Goal: Task Accomplishment & Management: Use online tool/utility

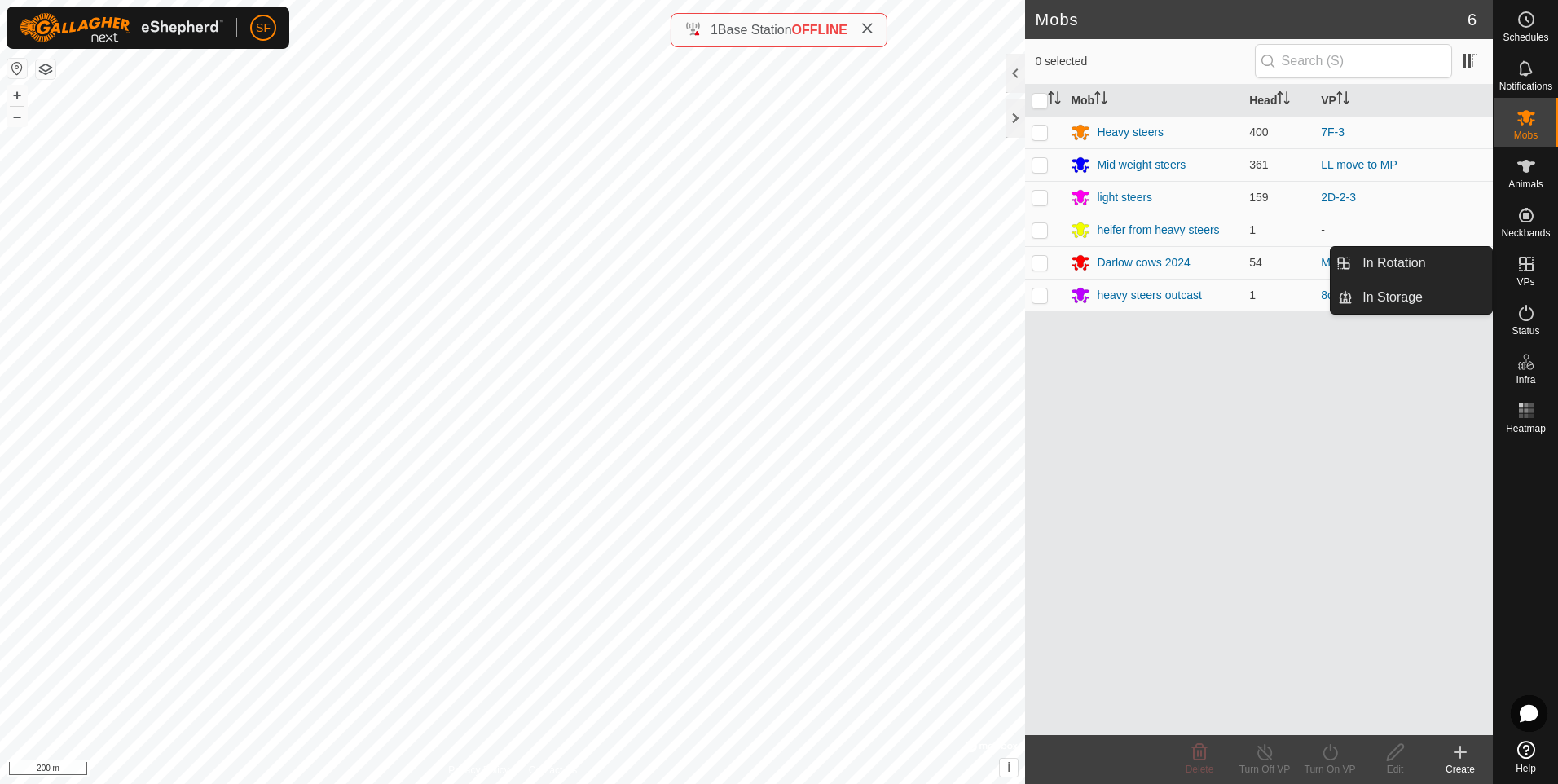
click at [1518, 272] on icon at bounding box center [1526, 263] width 20 height 20
click at [1401, 257] on link "In Rotation" at bounding box center [1422, 263] width 139 height 33
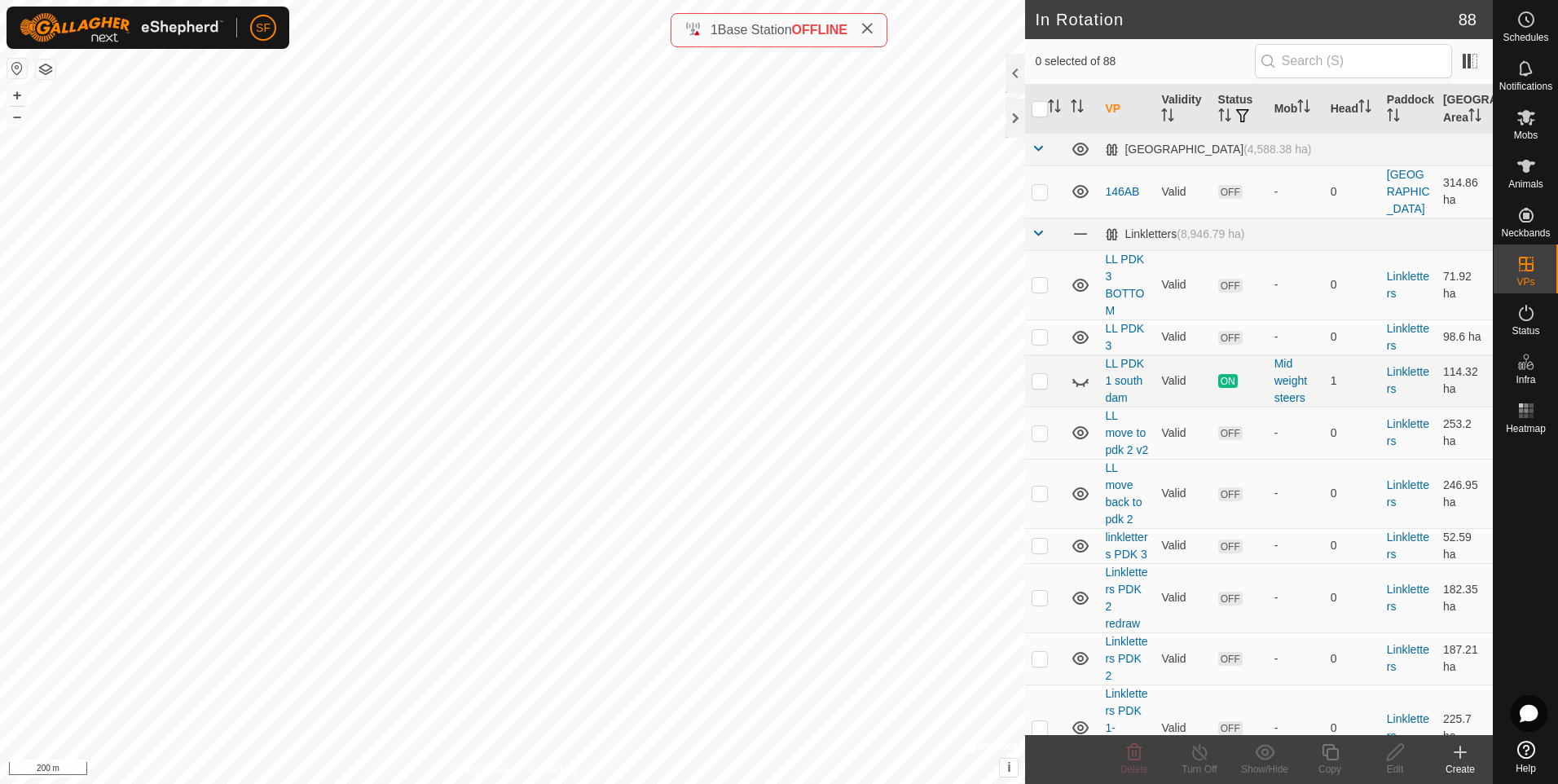
click at [1460, 747] on icon at bounding box center [1460, 751] width 0 height 11
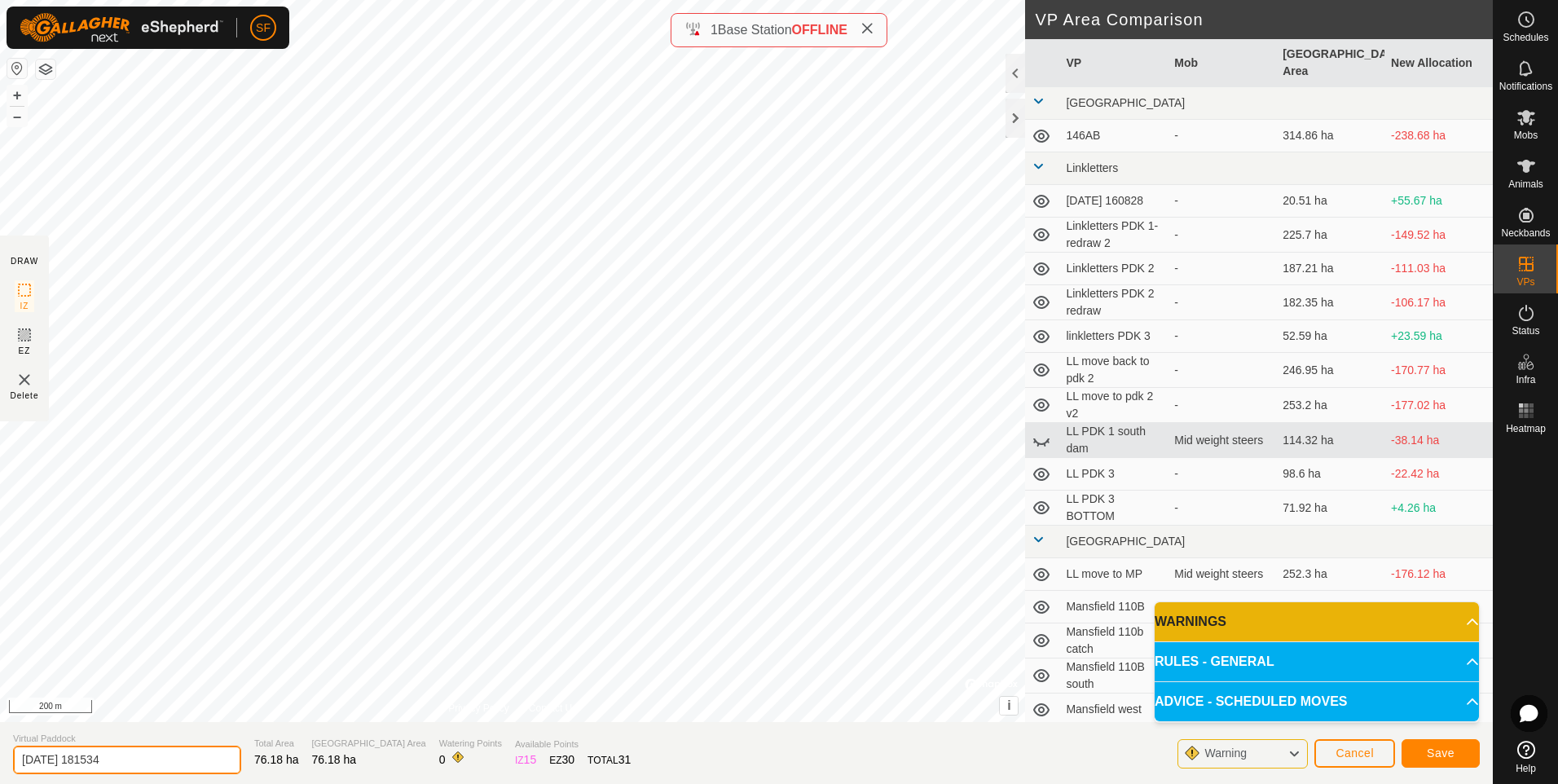
click at [209, 759] on input "[DATE] 181534" at bounding box center [127, 759] width 228 height 28
drag, startPoint x: 194, startPoint y: 756, endPoint x: 191, endPoint y: 765, distance: 9.5
click at [194, 758] on input "[DATE] 181534" at bounding box center [127, 759] width 228 height 28
type input "2"
type input "242E - whole pdk"
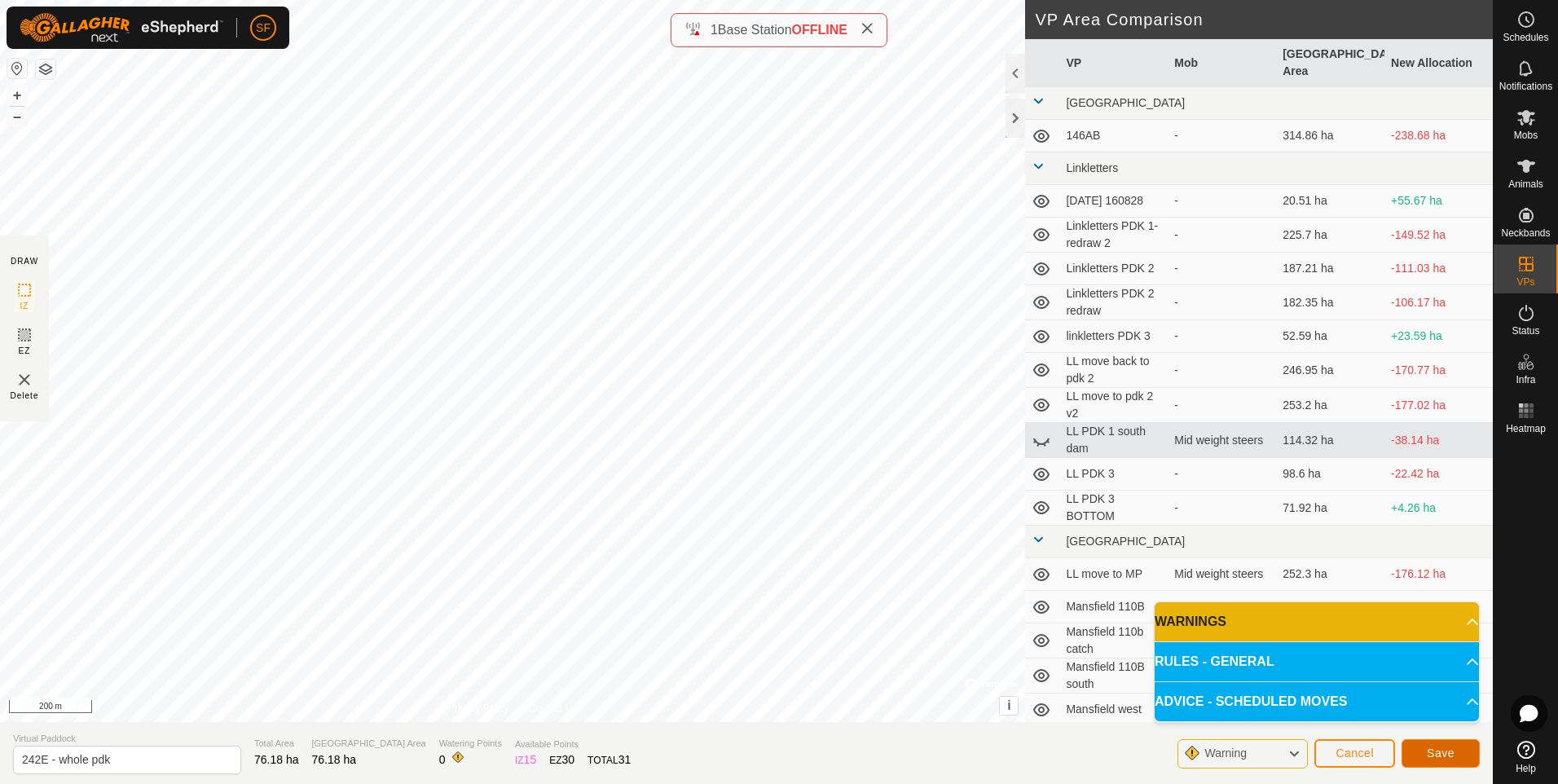
click at [1417, 750] on button "Save" at bounding box center [1441, 753] width 79 height 28
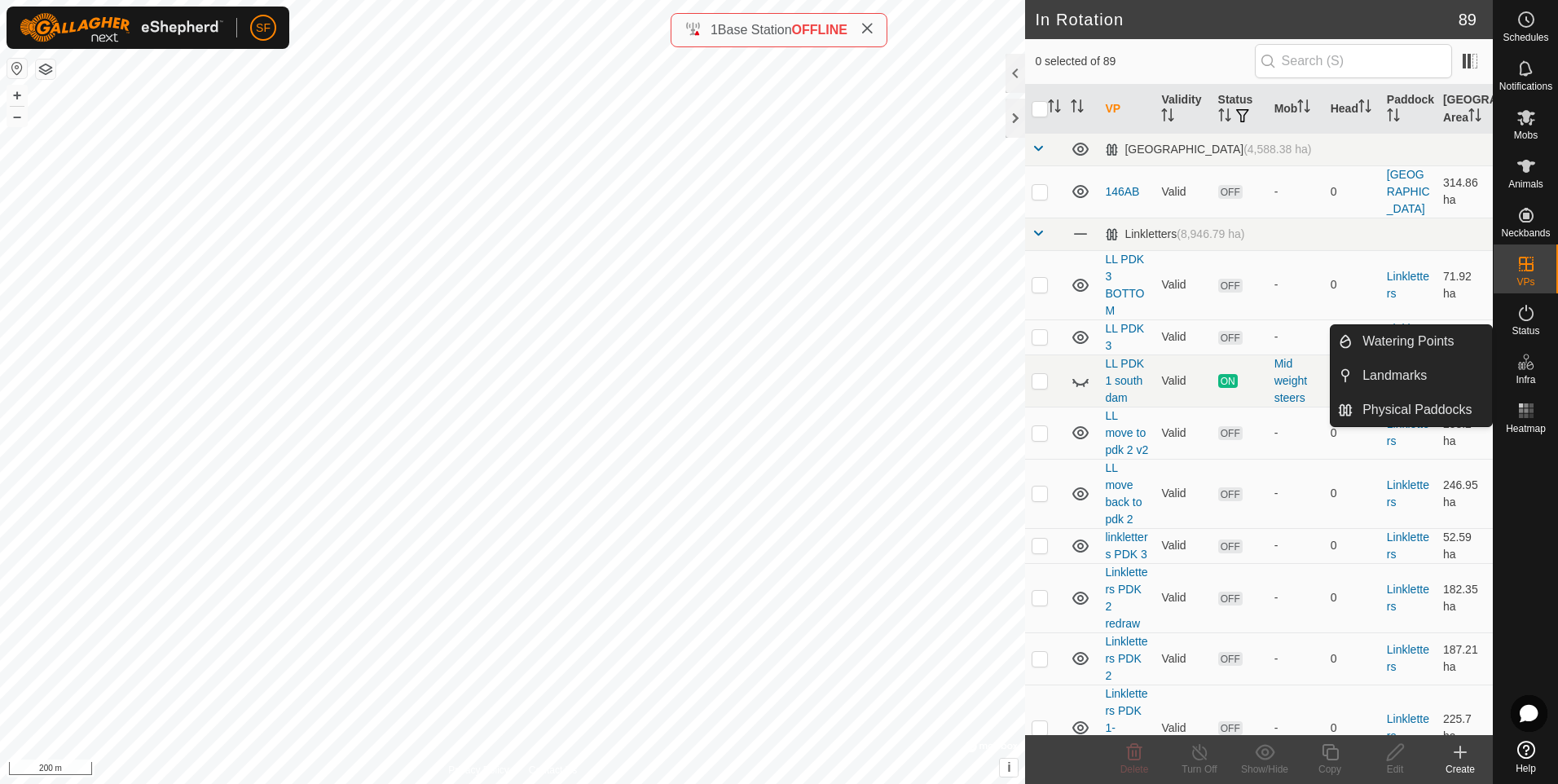
click at [1521, 364] on icon at bounding box center [1521, 365] width 8 height 8
click at [1399, 332] on link "Watering Points" at bounding box center [1422, 341] width 139 height 33
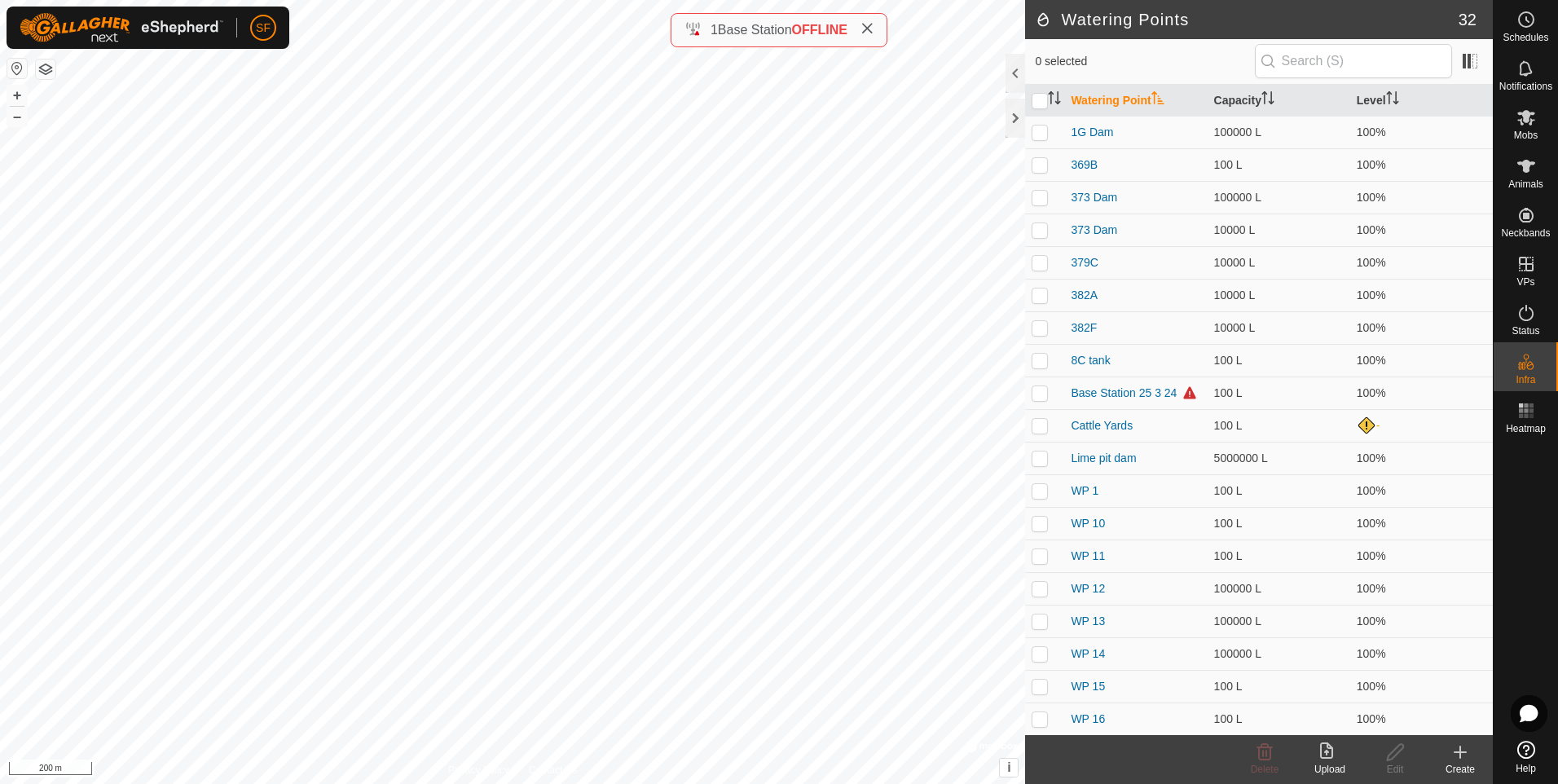
click at [1455, 754] on icon at bounding box center [1460, 751] width 20 height 20
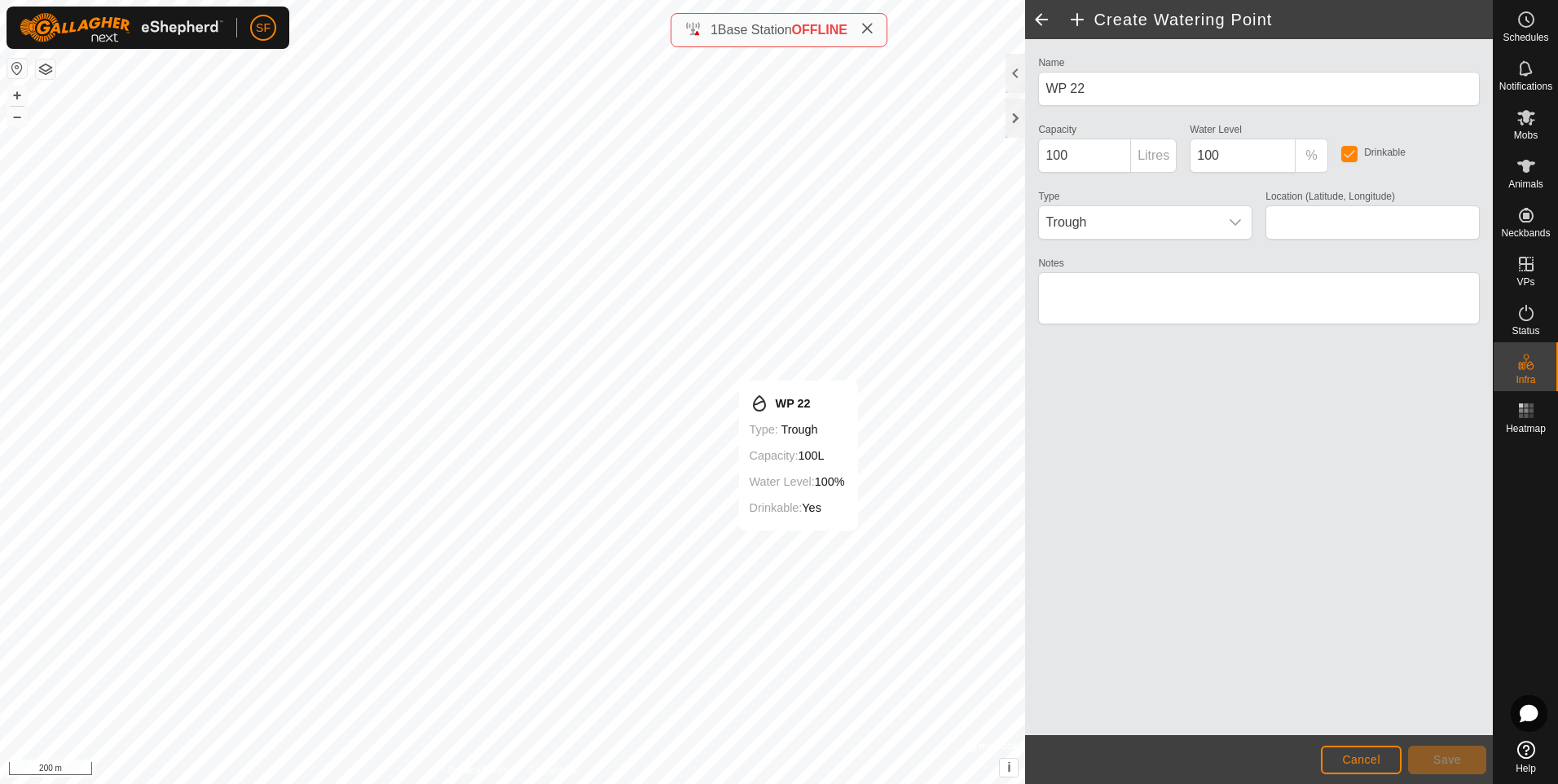
type input "-33.824218, 122.764709"
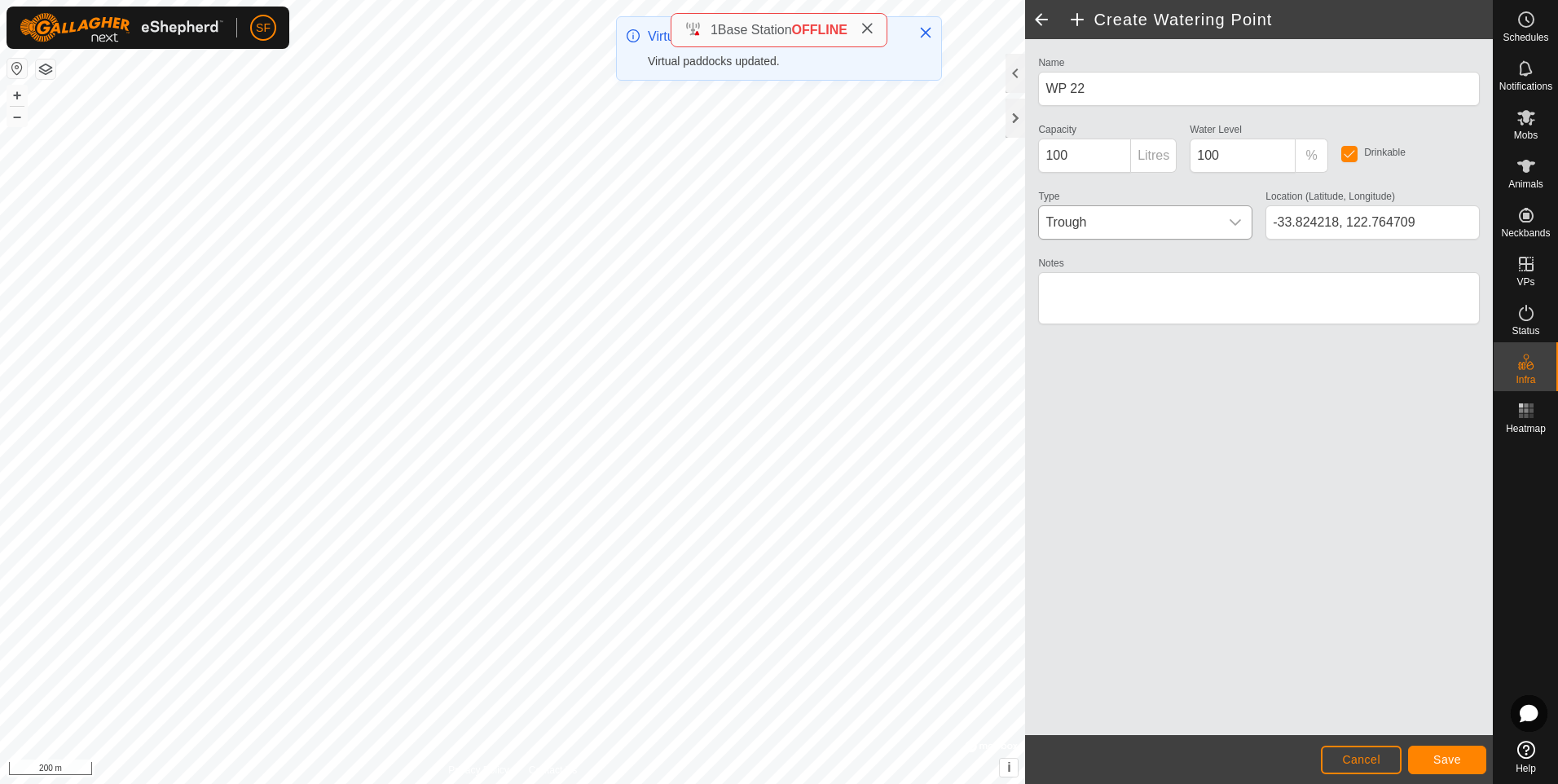
click at [1238, 218] on icon "dropdown trigger" at bounding box center [1235, 222] width 13 height 13
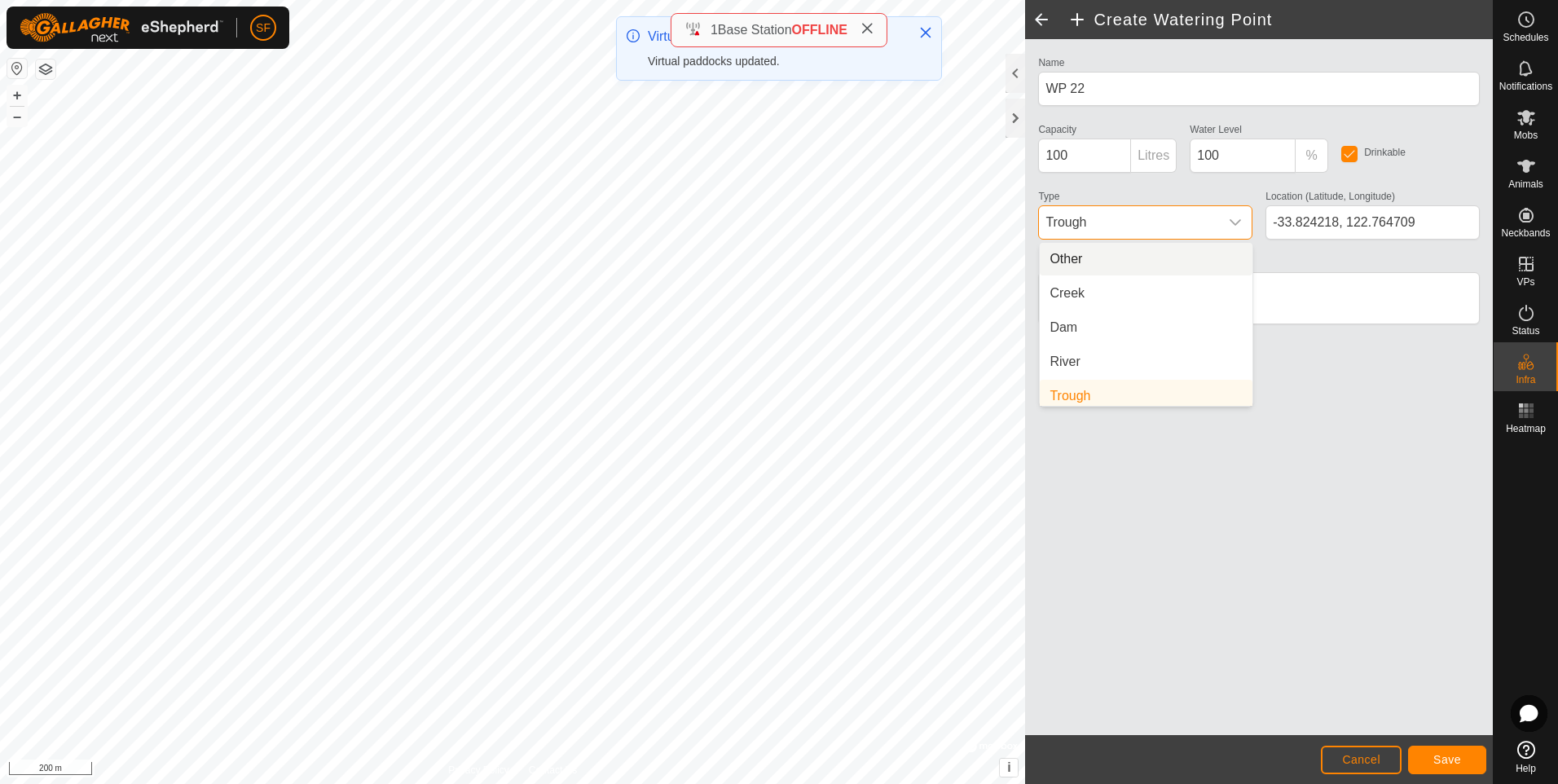
scroll to position [7, 0]
click at [1086, 322] on li "Dam" at bounding box center [1146, 321] width 212 height 33
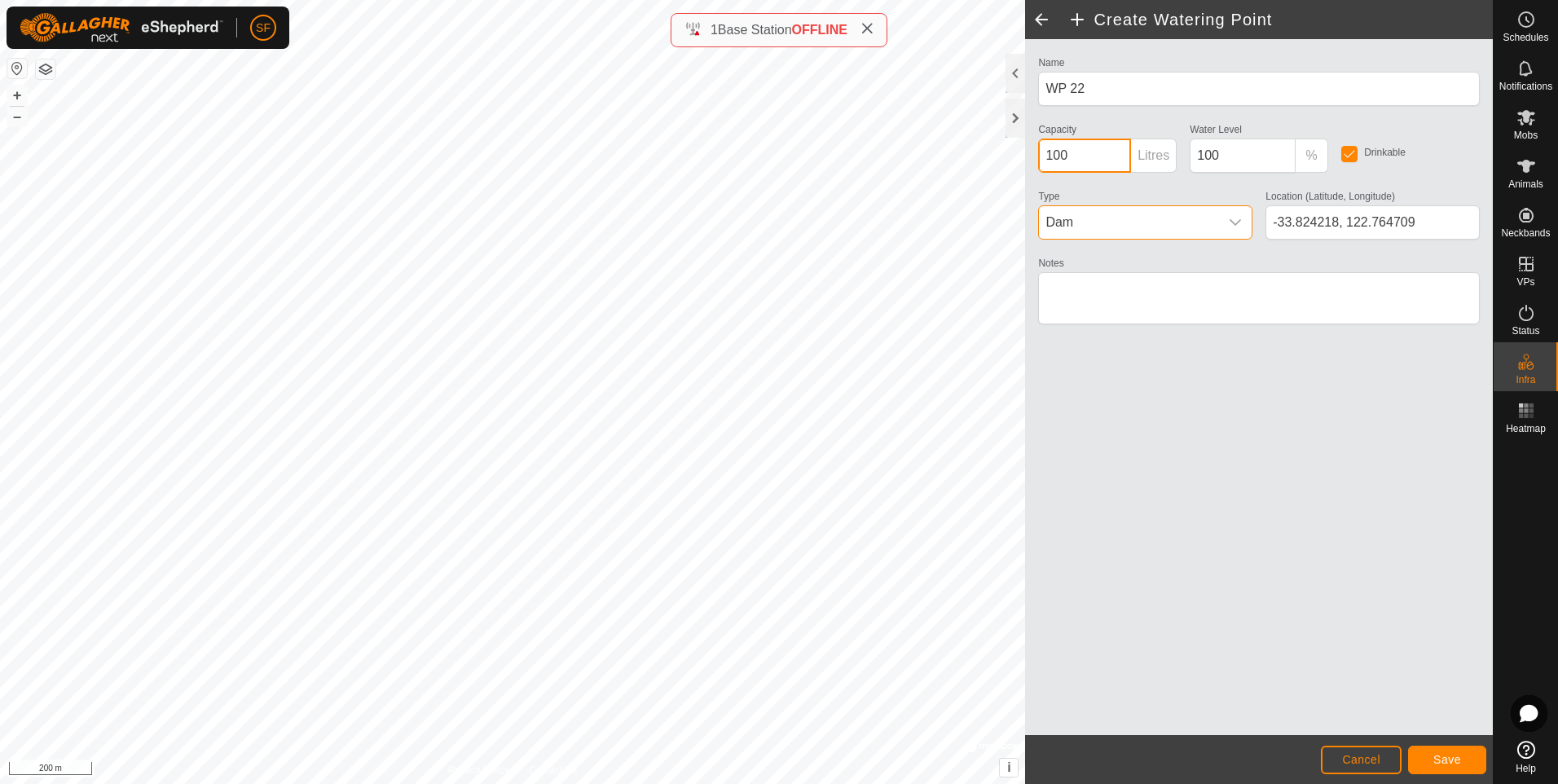
click at [1067, 159] on input "100" at bounding box center [1085, 155] width 93 height 35
type input "100000"
click at [1422, 756] on button "Save" at bounding box center [1447, 759] width 79 height 28
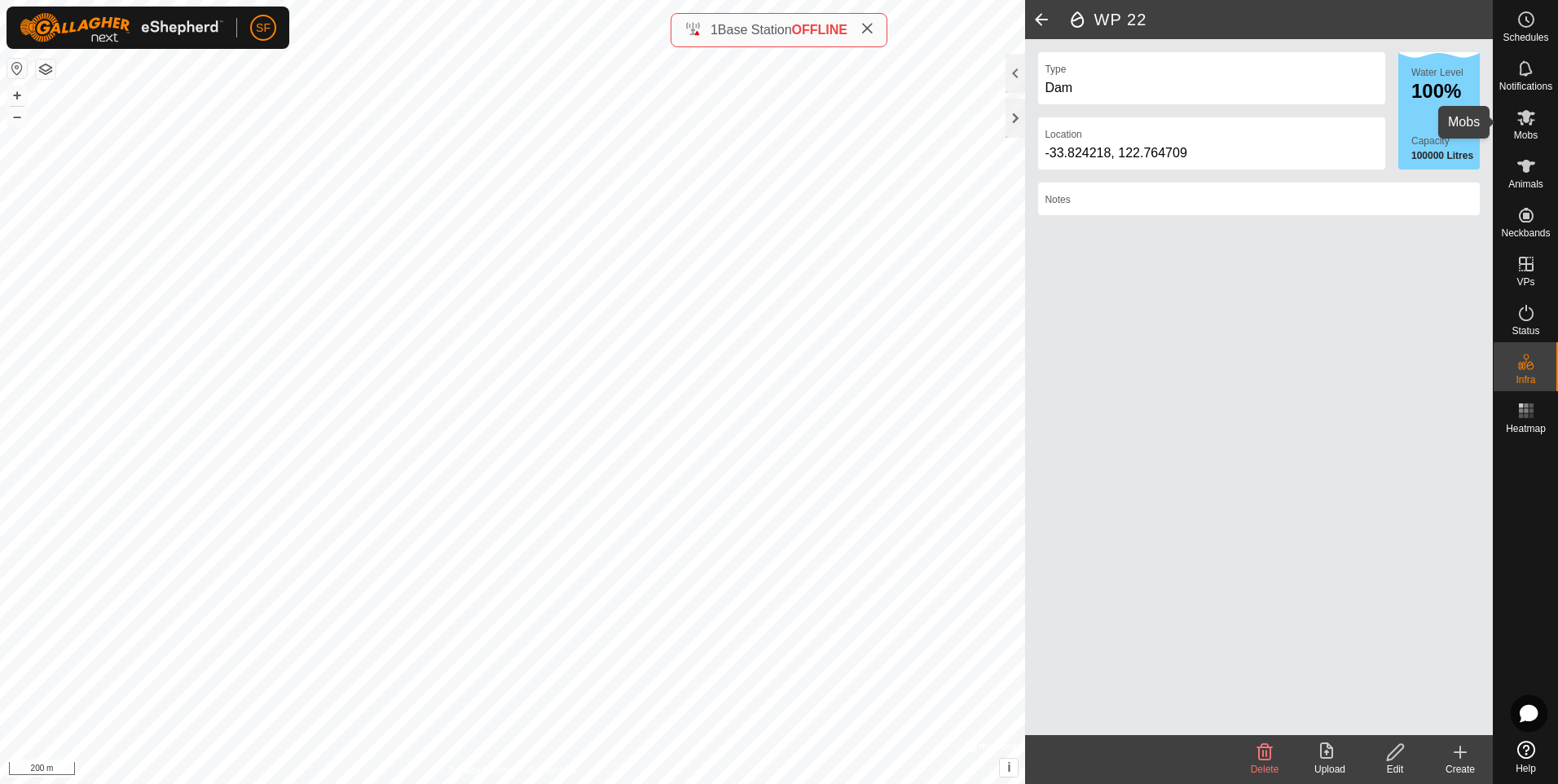
click at [1521, 122] on icon at bounding box center [1526, 117] width 18 height 16
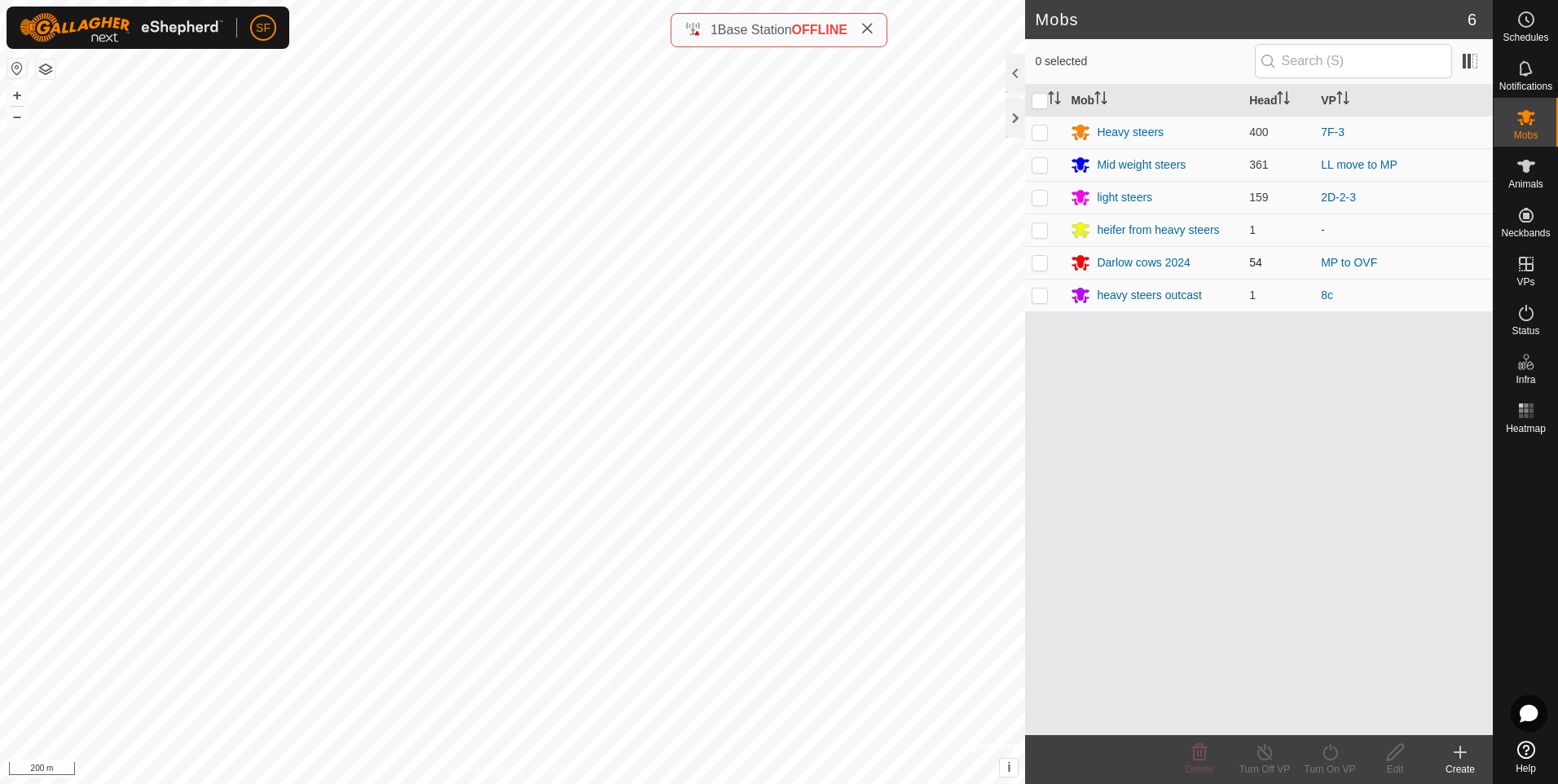
click at [1036, 263] on p-checkbox at bounding box center [1039, 262] width 16 height 13
checkbox input "true"
click at [1257, 756] on icon at bounding box center [1265, 751] width 21 height 20
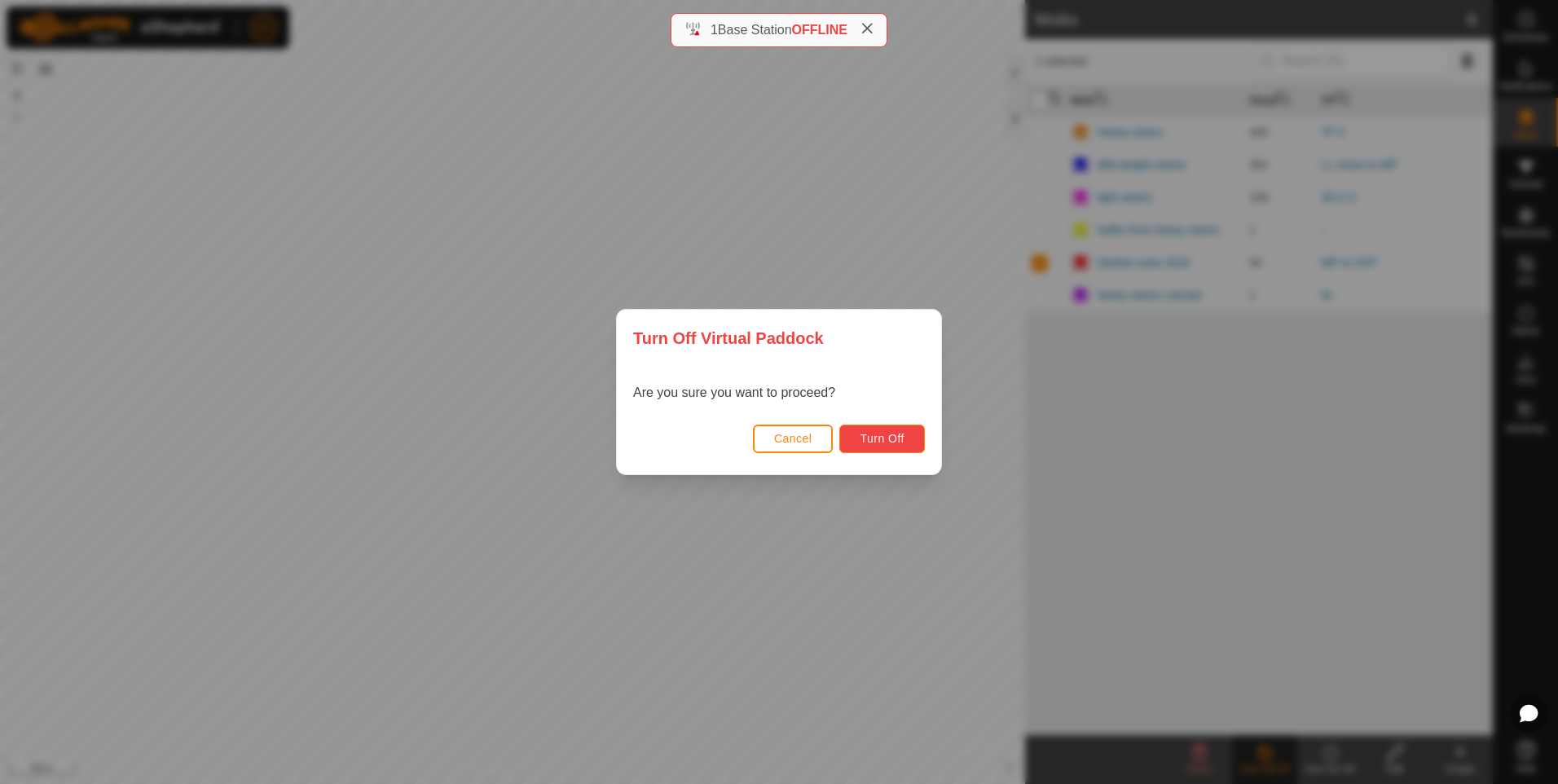
click at [916, 440] on button "Turn Off" at bounding box center [882, 438] width 86 height 28
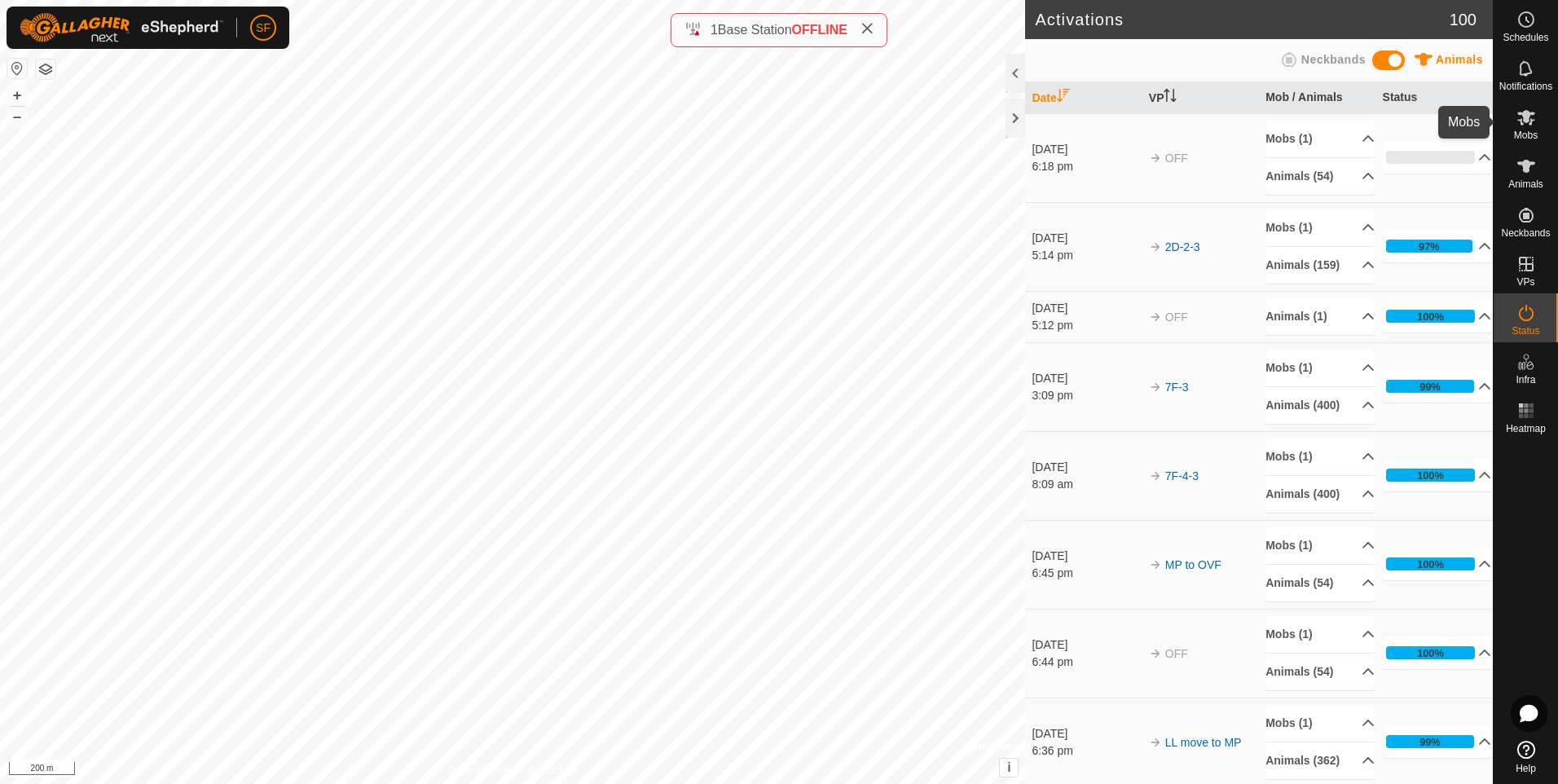
click at [1520, 123] on icon at bounding box center [1526, 117] width 18 height 16
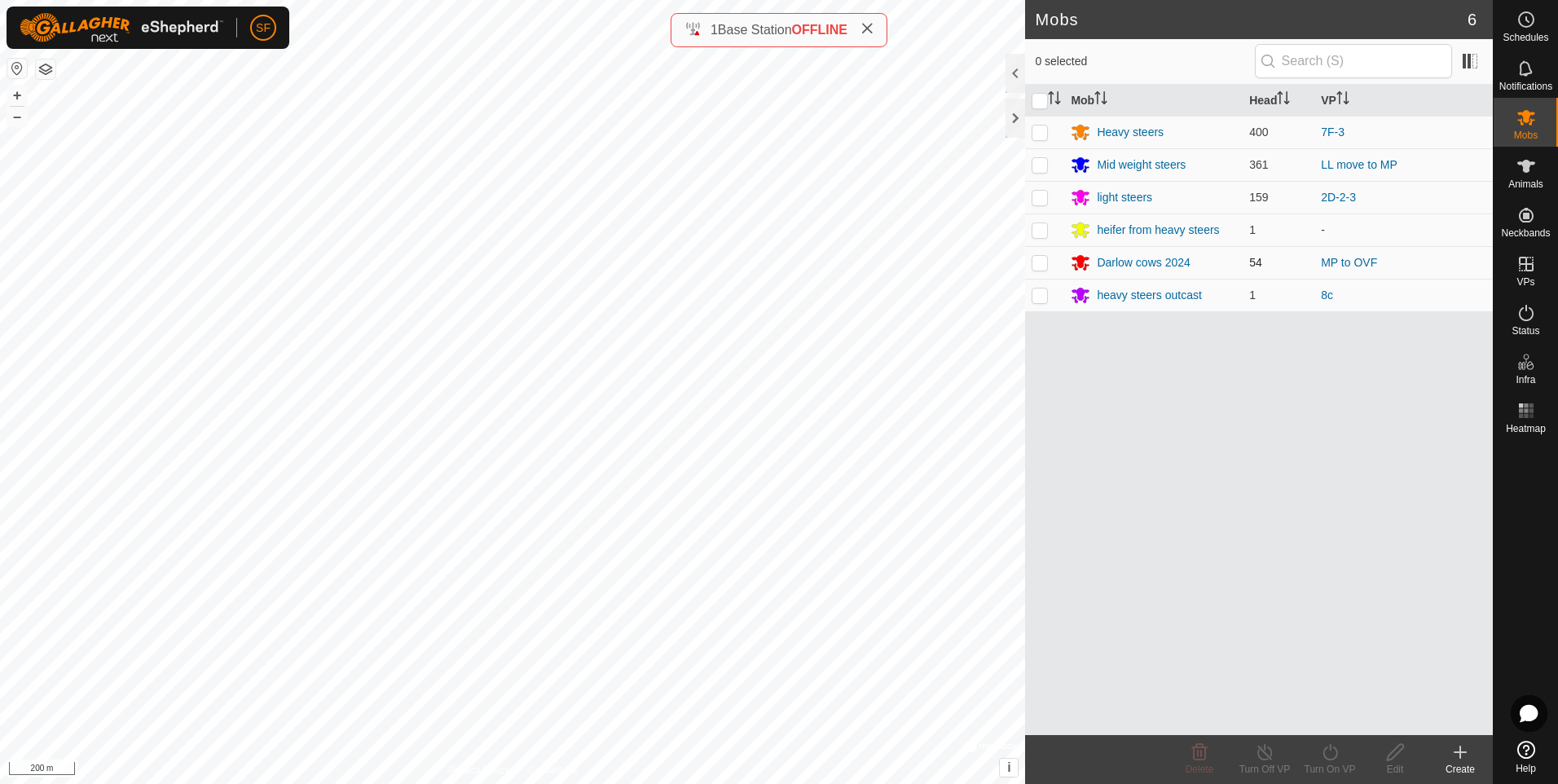
click at [1044, 265] on p-checkbox at bounding box center [1039, 262] width 16 height 13
checkbox input "true"
click at [1327, 754] on icon at bounding box center [1330, 751] width 21 height 20
click at [1321, 712] on link "Now" at bounding box center [1378, 716] width 162 height 33
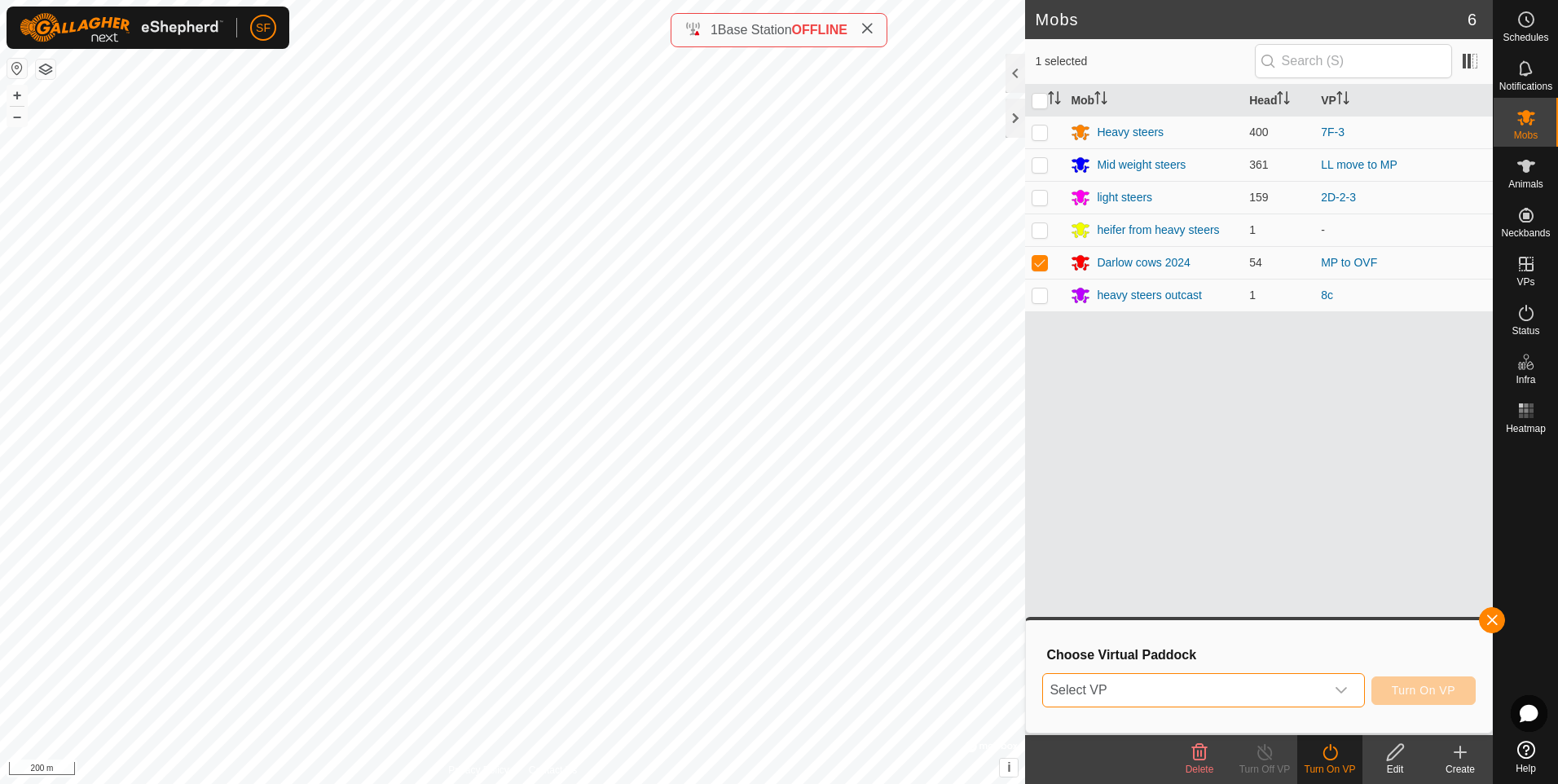
click at [1216, 688] on span "Select VP" at bounding box center [1183, 690] width 281 height 33
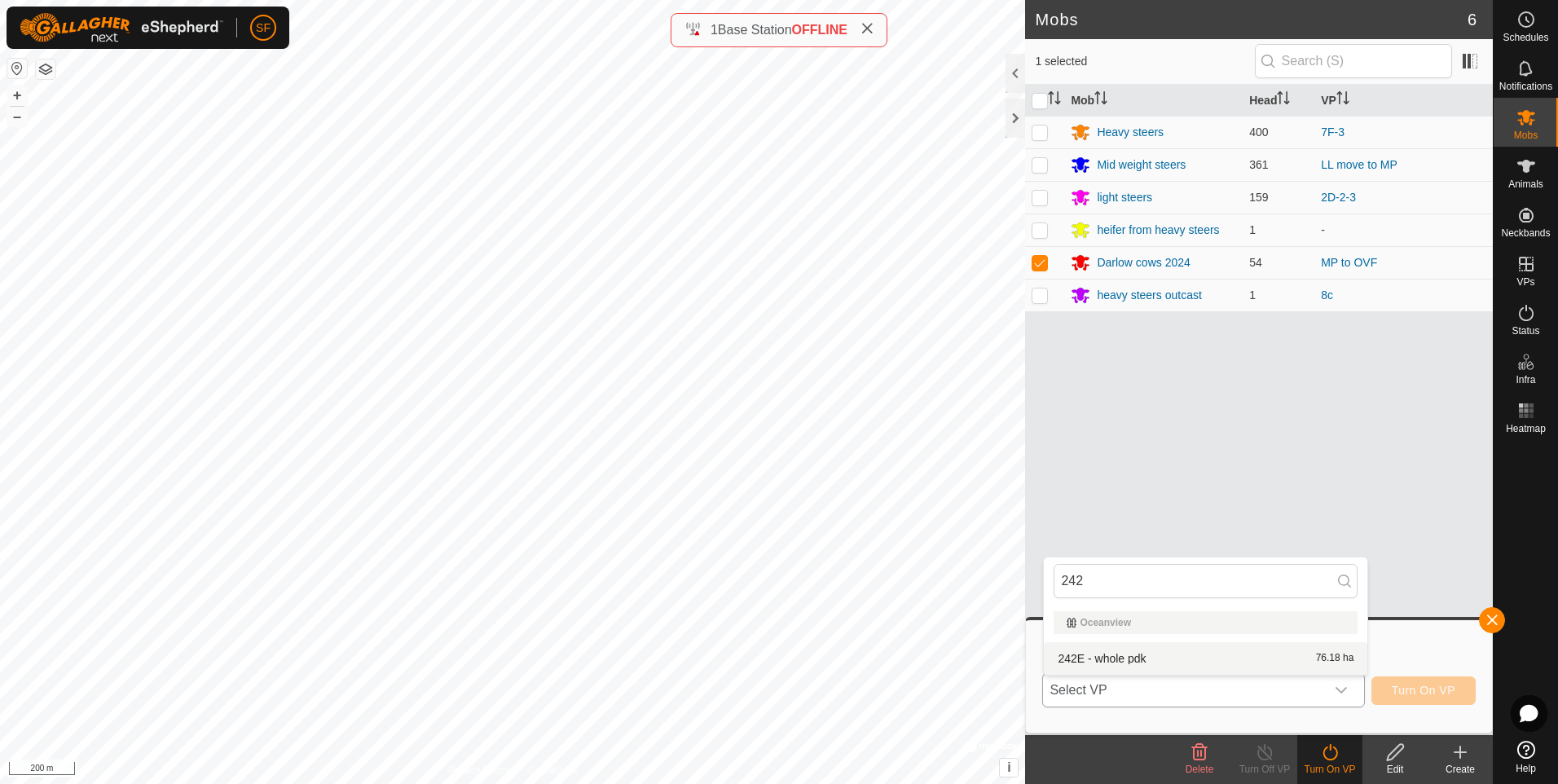
type input "242"
click at [1109, 657] on li "242E - whole pdk 76.18 ha" at bounding box center [1205, 658] width 324 height 33
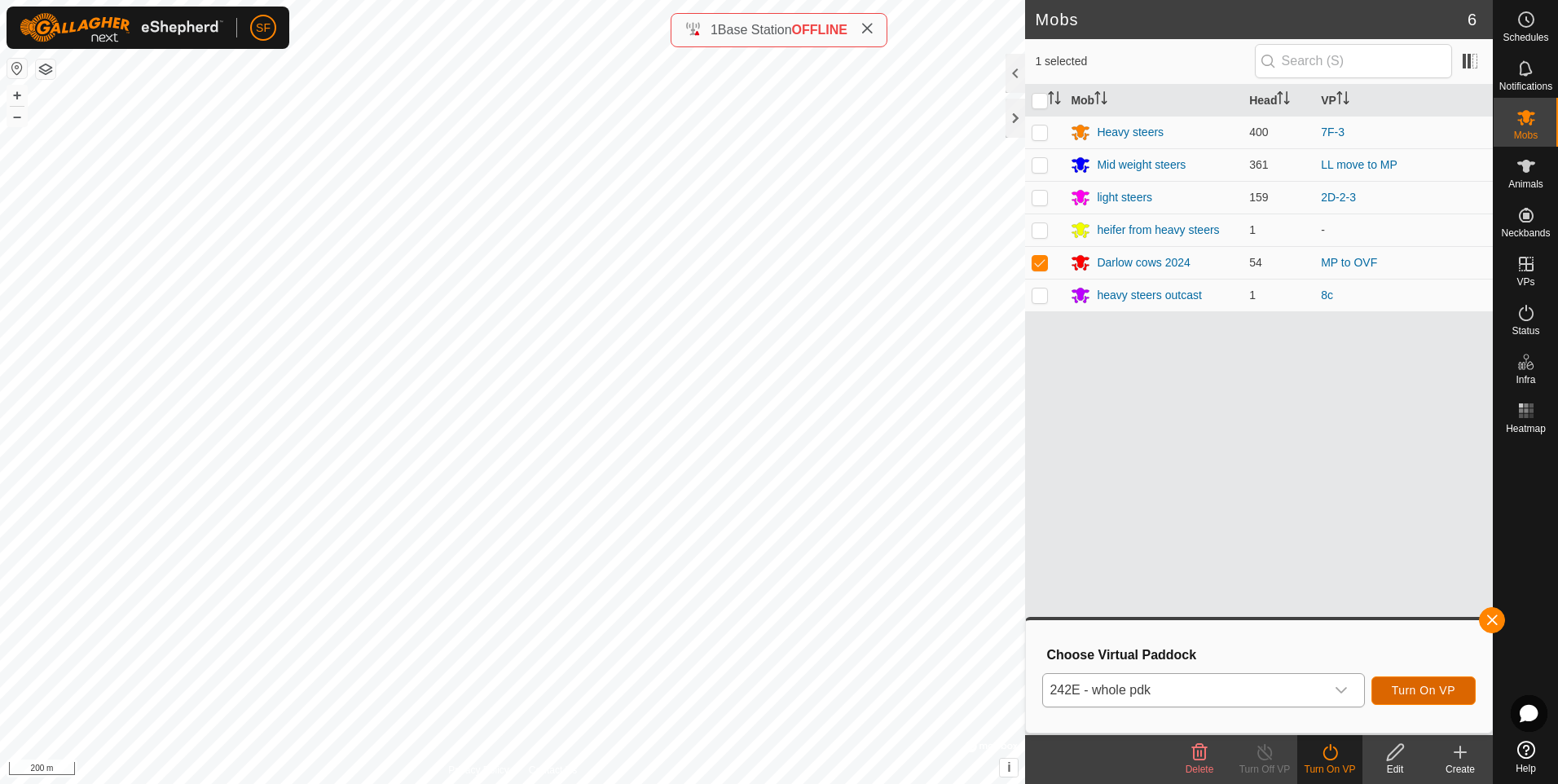
click at [1425, 689] on span "Turn On VP" at bounding box center [1423, 689] width 64 height 13
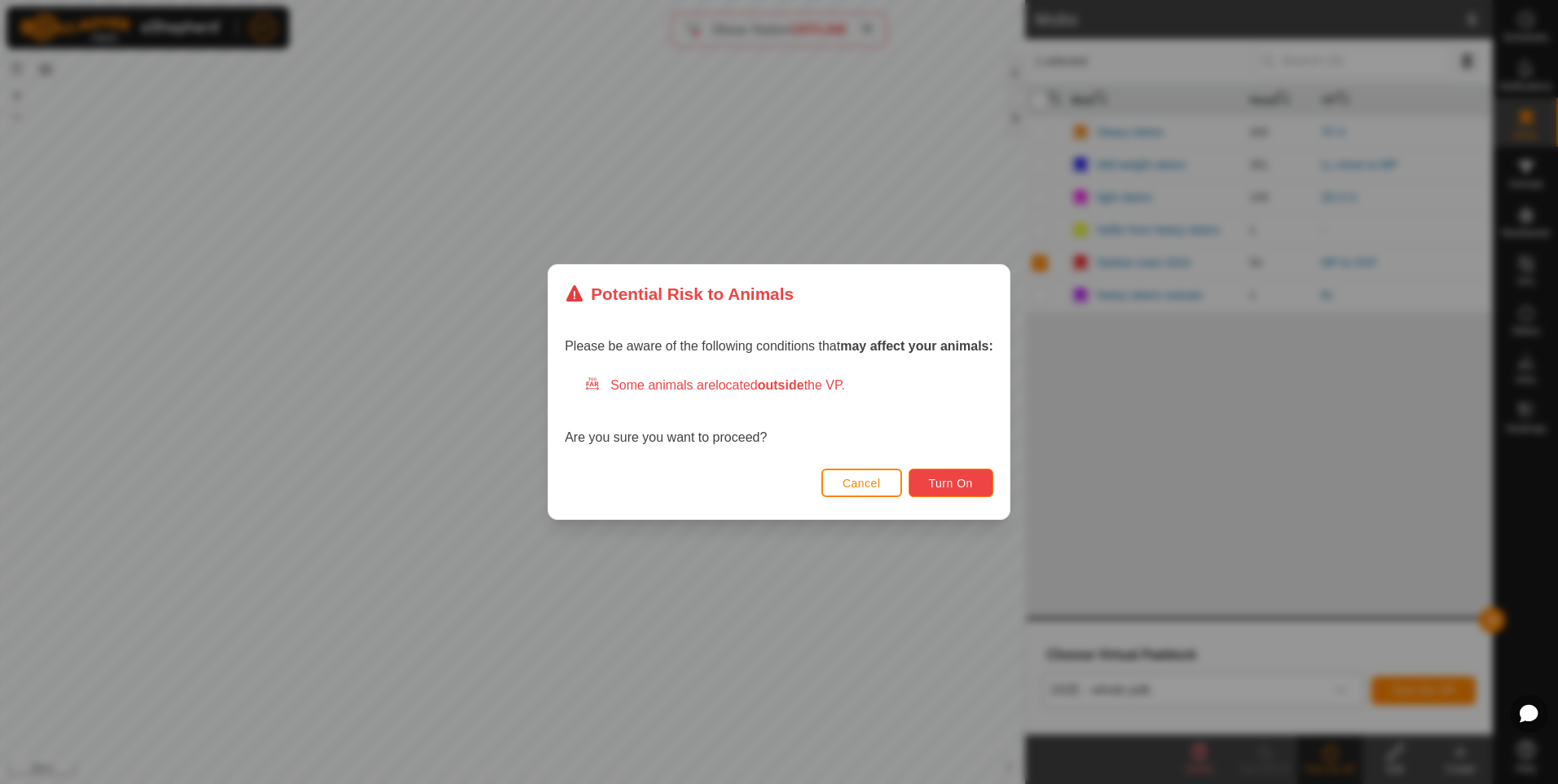
click at [930, 477] on span "Turn On" at bounding box center [950, 483] width 44 height 13
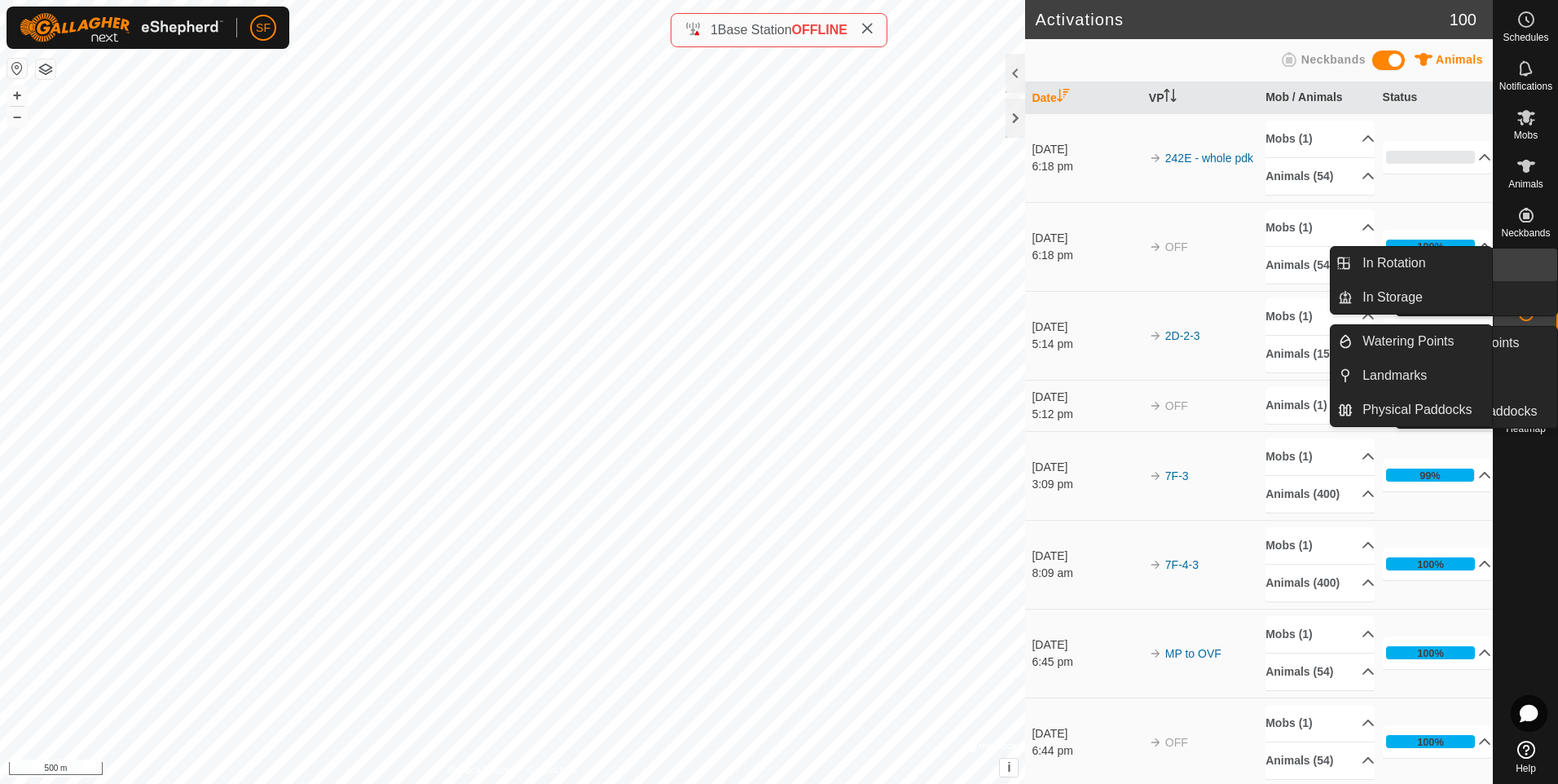
click at [1529, 271] on link "In Rotation" at bounding box center [1486, 265] width 139 height 33
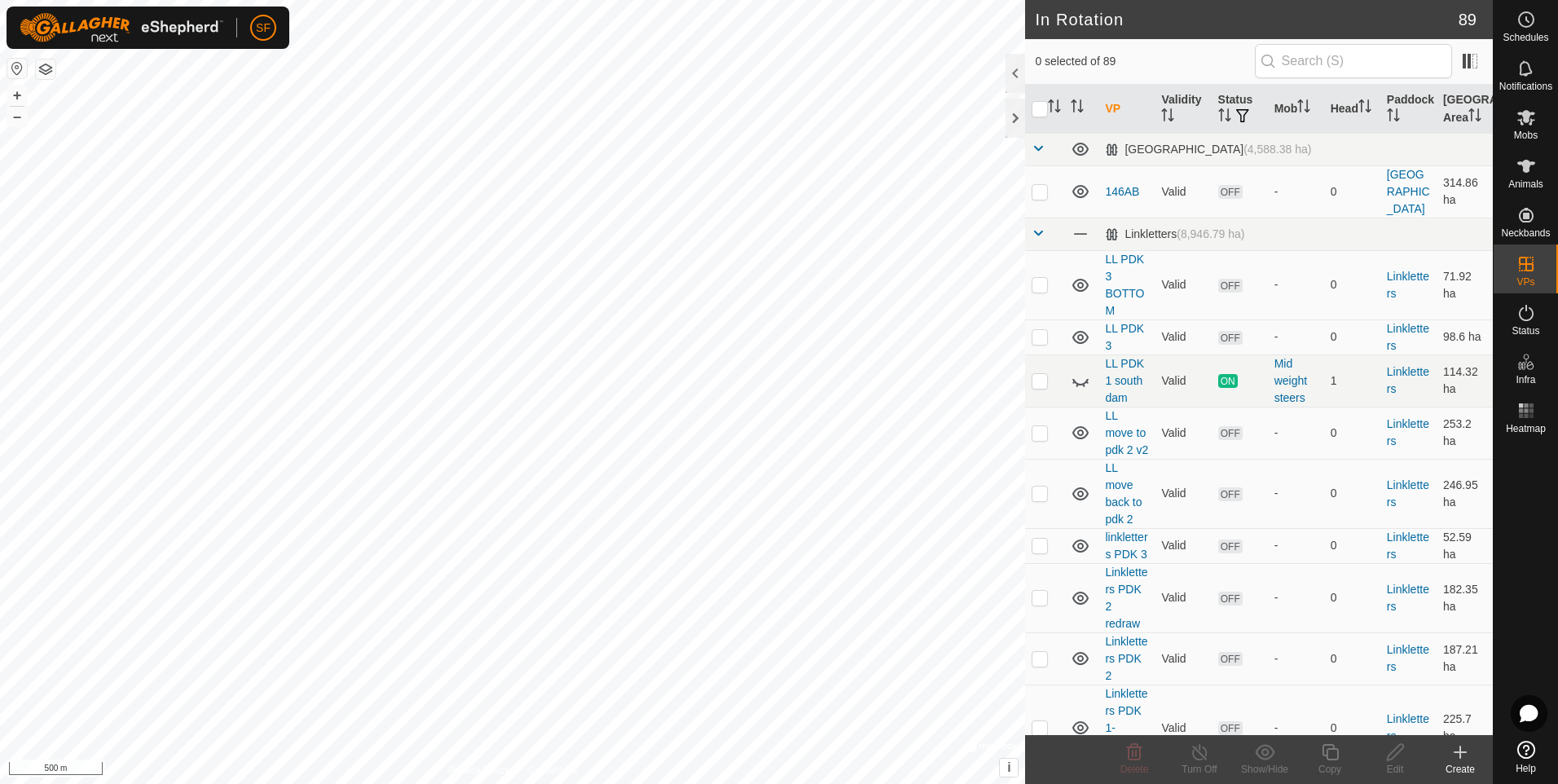
click at [1460, 749] on icon at bounding box center [1460, 751] width 0 height 11
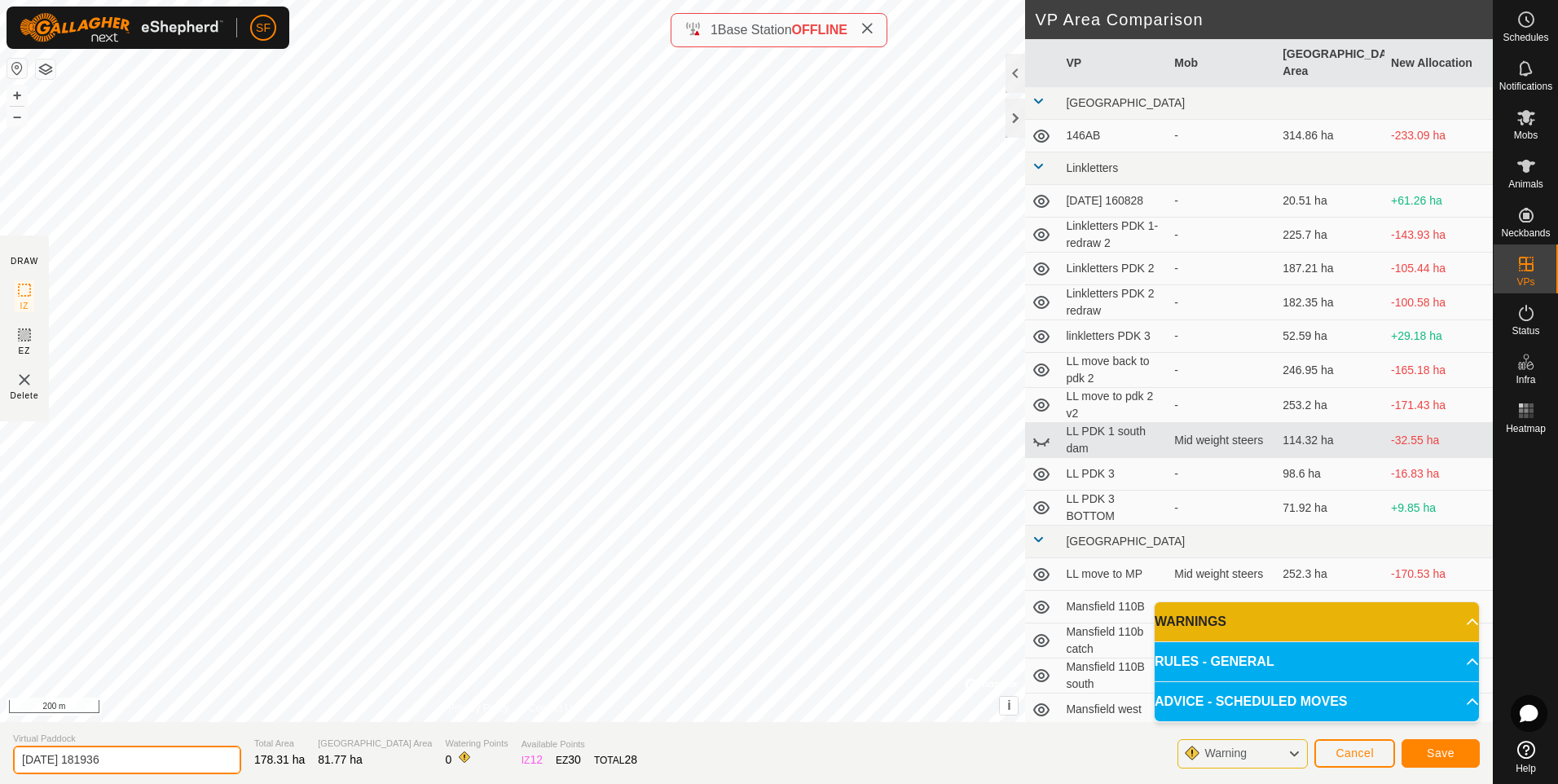
click at [168, 768] on input "2025-08-11 181936" at bounding box center [127, 759] width 228 height 28
type input "2"
click at [167, 762] on input "MP yards to MP South" at bounding box center [127, 759] width 228 height 28
type input "MP yards to MP South"
click at [1434, 755] on span "Save" at bounding box center [1441, 752] width 28 height 13
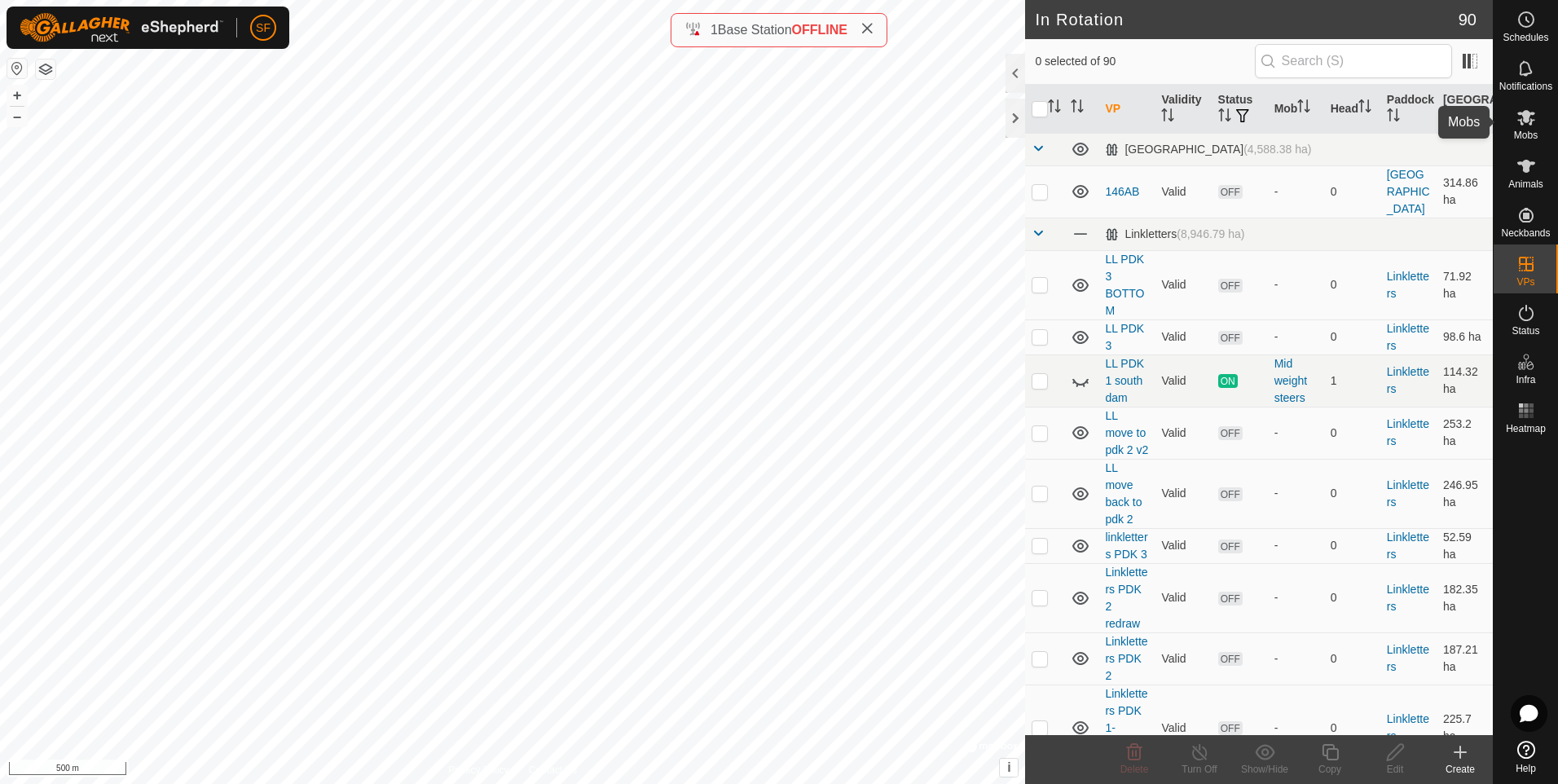
click at [1518, 117] on icon at bounding box center [1526, 117] width 20 height 20
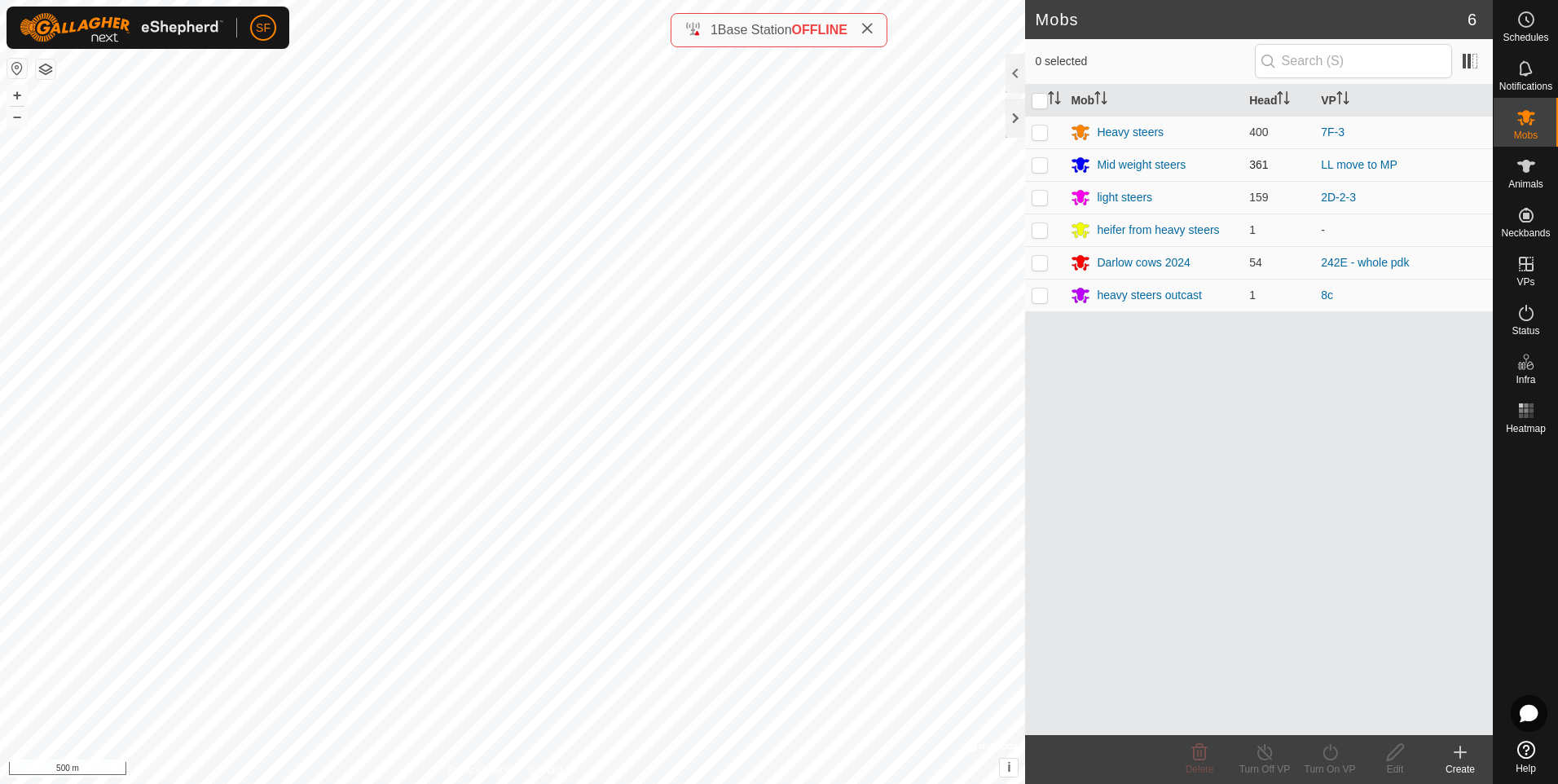
click at [1042, 168] on p-checkbox at bounding box center [1039, 164] width 16 height 13
checkbox input "true"
click at [1257, 758] on icon at bounding box center [1265, 751] width 21 height 20
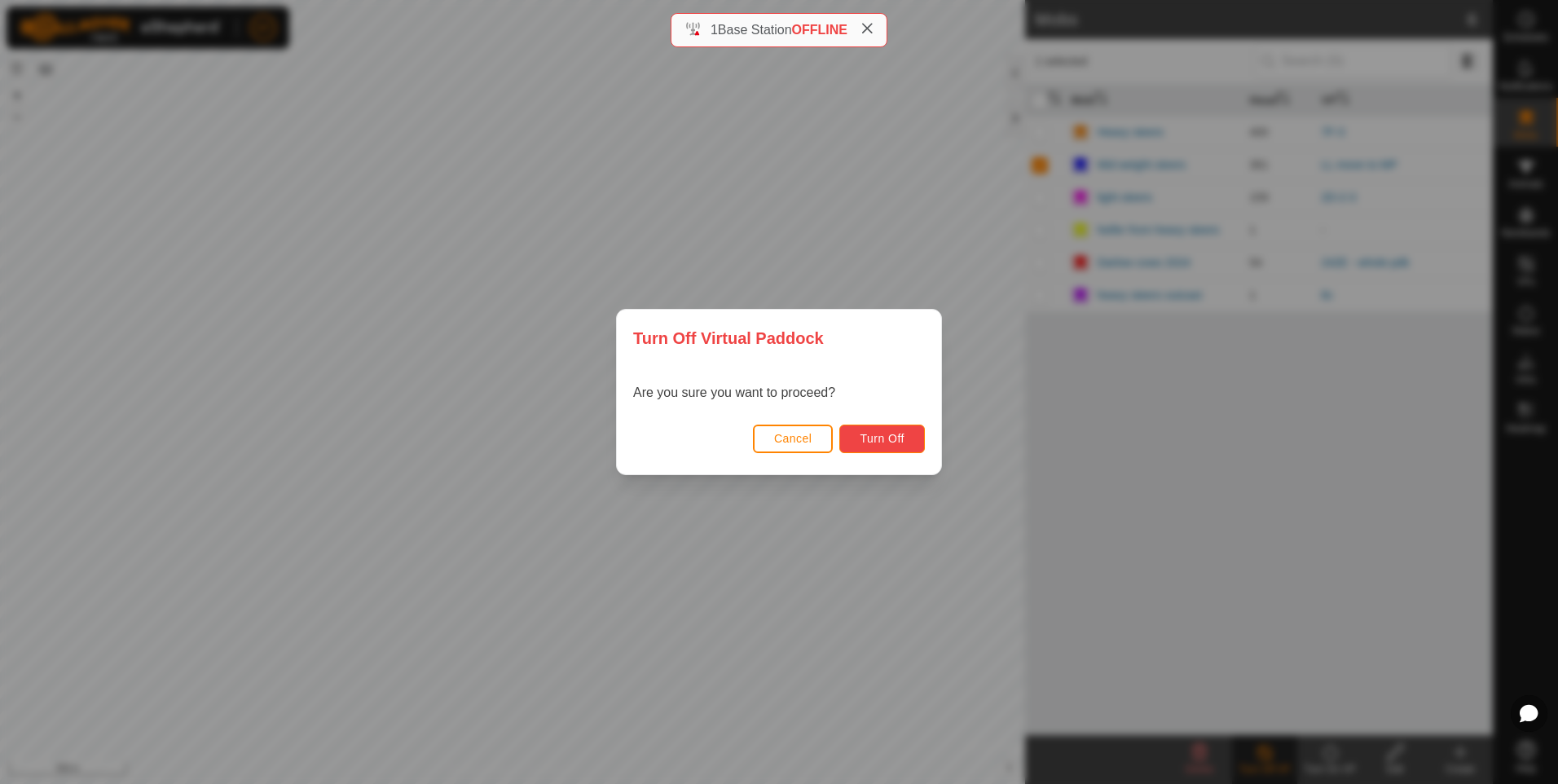
click at [877, 439] on span "Turn Off" at bounding box center [882, 438] width 45 height 13
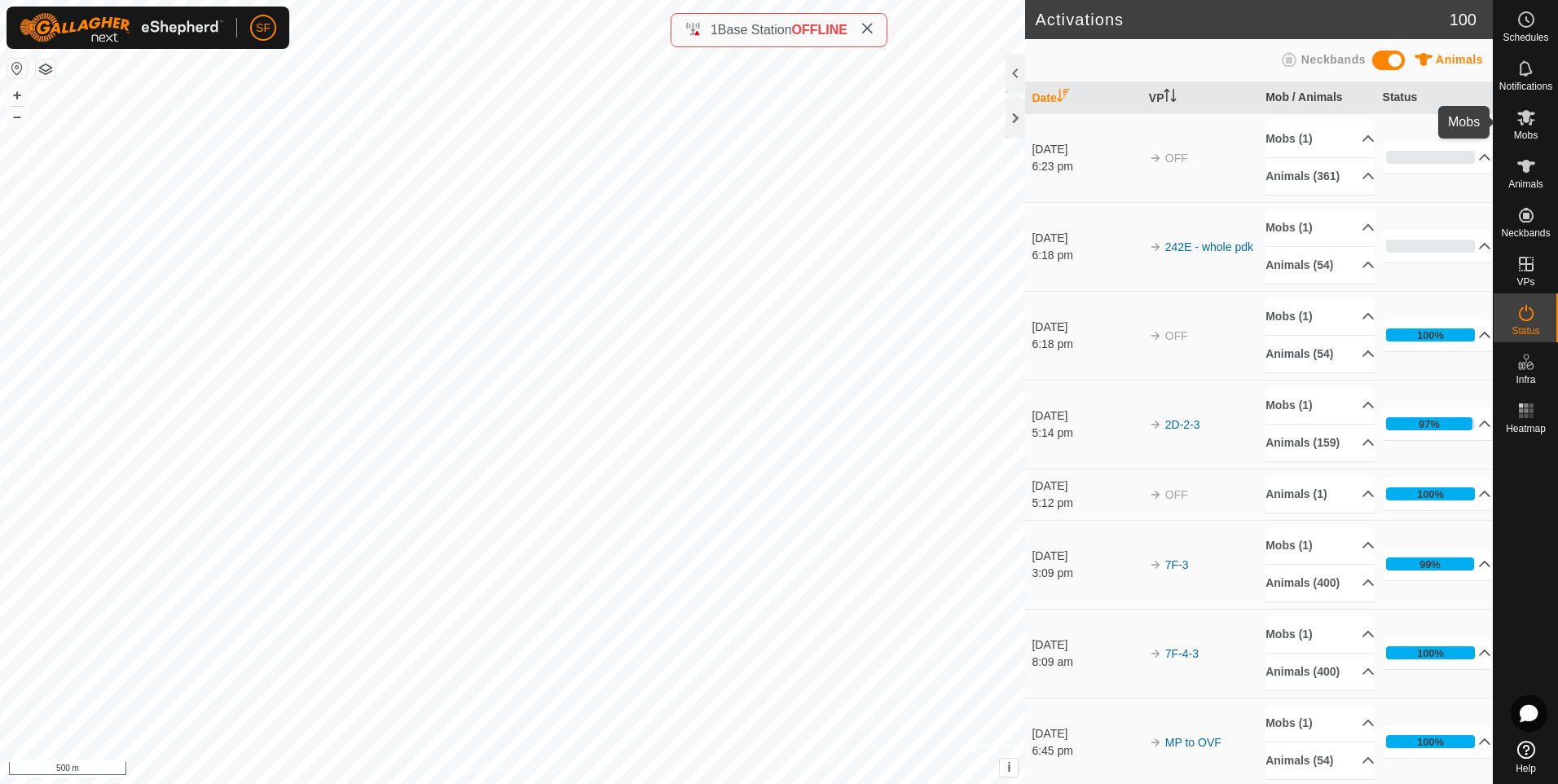
click at [1530, 120] on icon at bounding box center [1526, 117] width 18 height 16
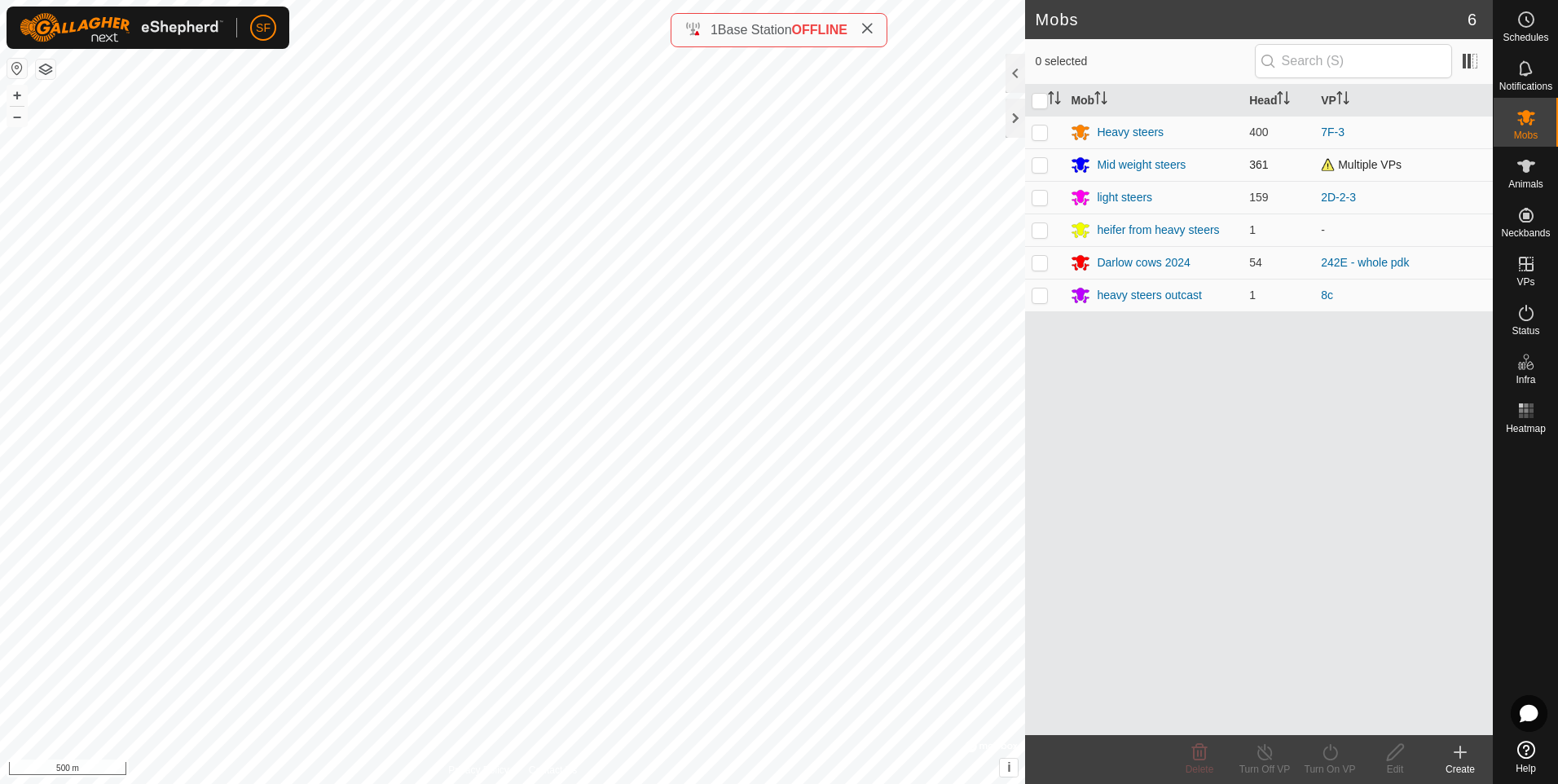
click at [1036, 158] on p-checkbox at bounding box center [1039, 164] width 16 height 13
checkbox input "true"
click at [1322, 748] on icon at bounding box center [1330, 751] width 21 height 20
click at [1320, 715] on link "Now" at bounding box center [1378, 716] width 162 height 33
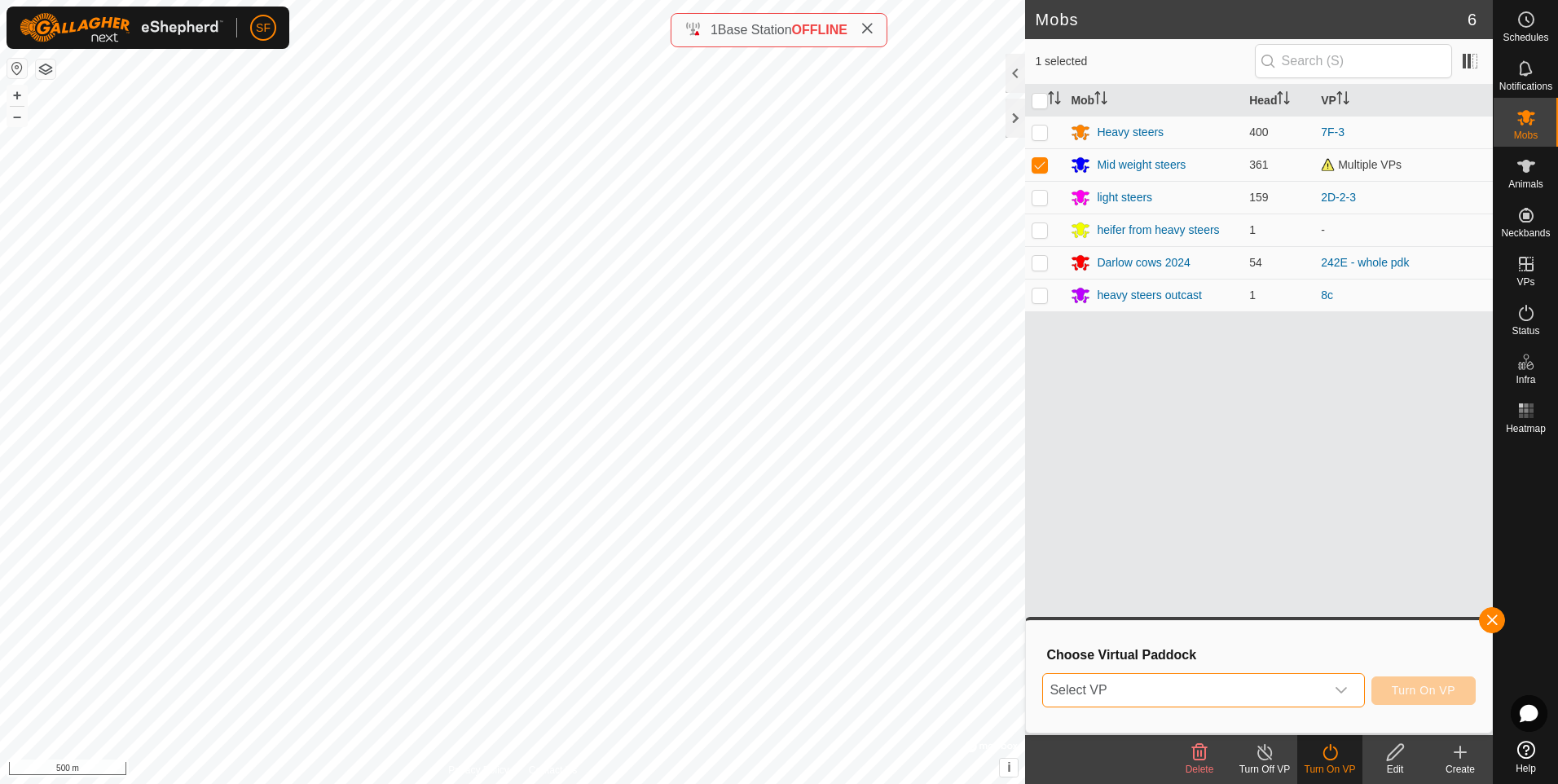
click at [1216, 698] on span "Select VP" at bounding box center [1183, 690] width 281 height 33
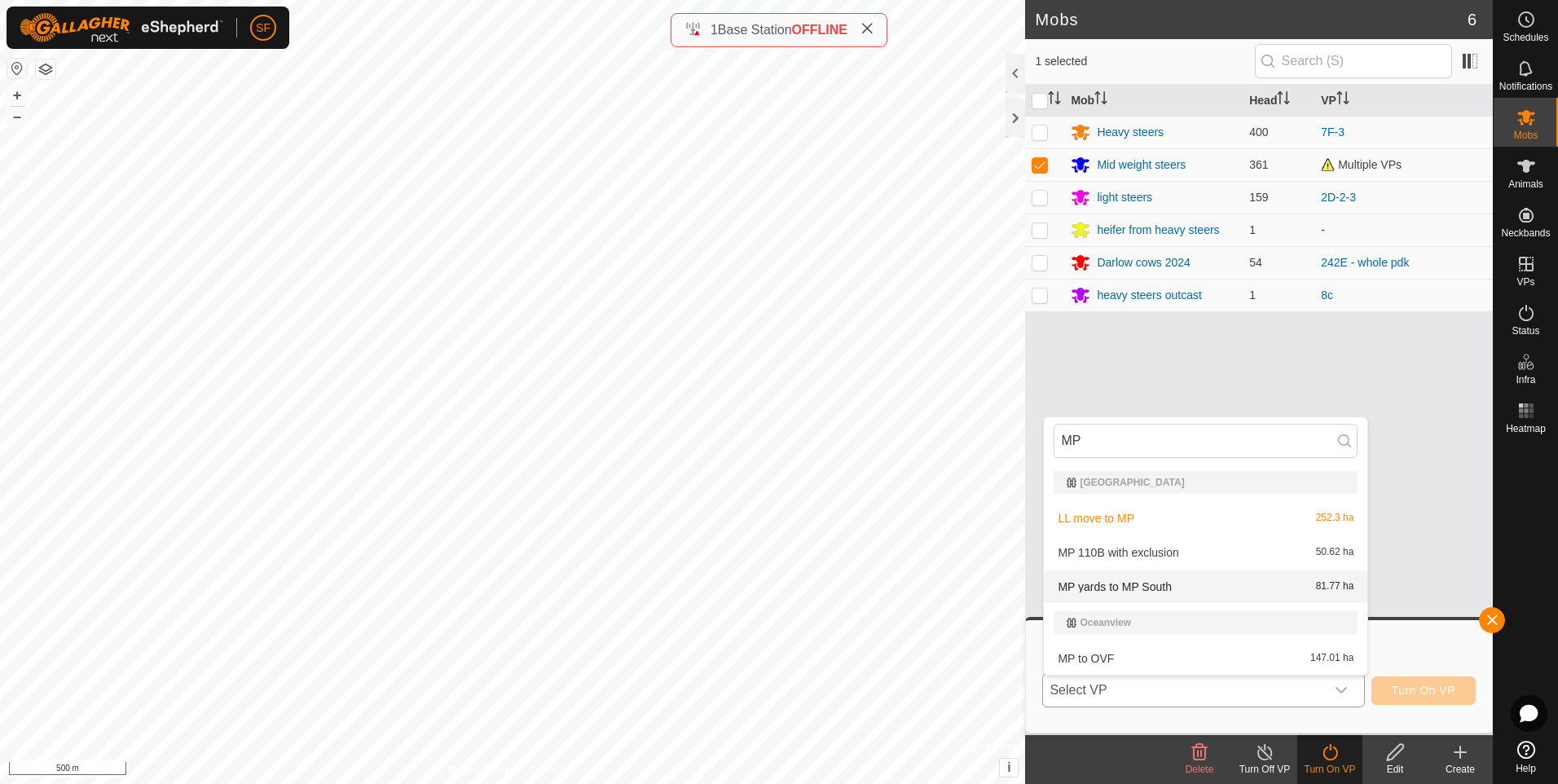
type input "MP"
click at [1098, 583] on li "MP yards to MP South 81.77 ha" at bounding box center [1205, 586] width 324 height 33
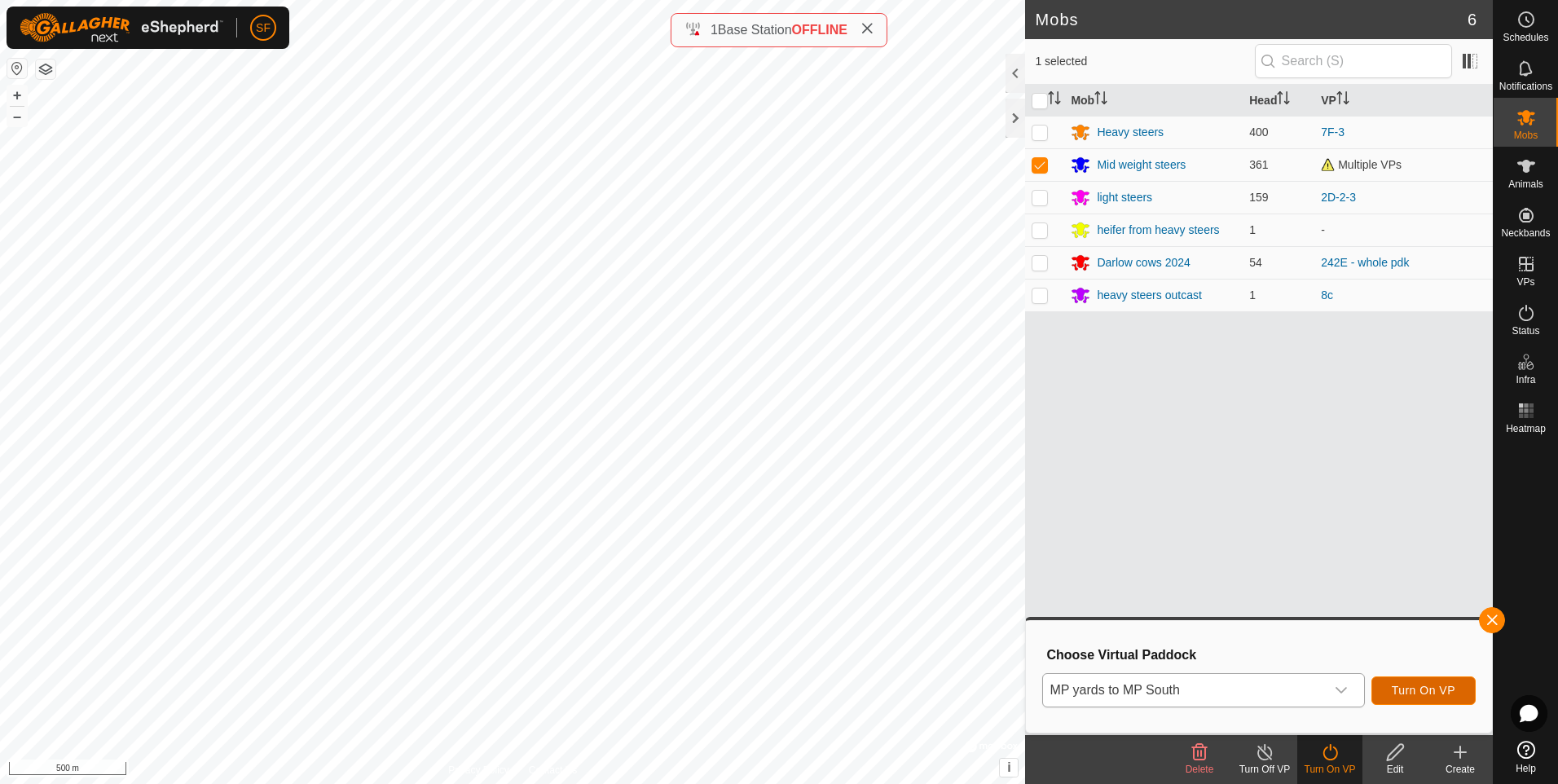
click at [1409, 686] on span "Turn On VP" at bounding box center [1423, 689] width 64 height 13
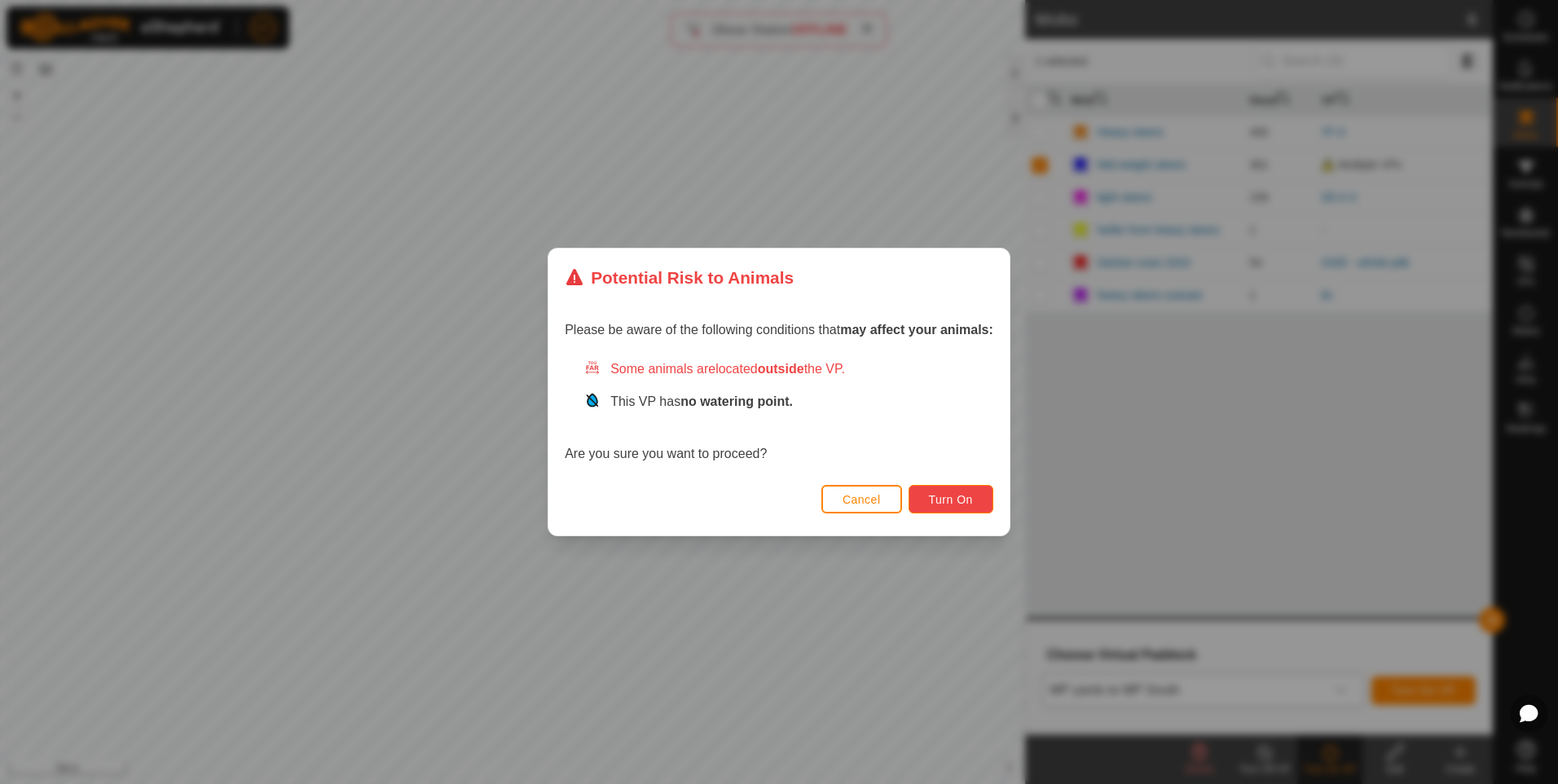
click at [950, 490] on button "Turn On" at bounding box center [951, 498] width 85 height 28
